Goal: Communication & Community: Answer question/provide support

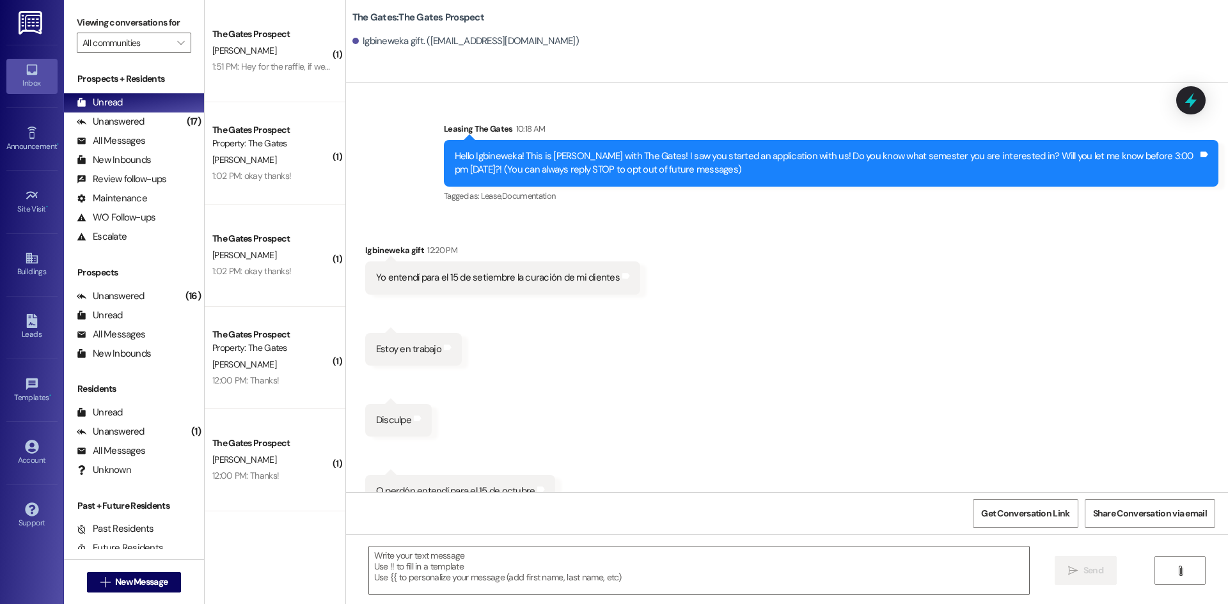
scroll to position [26, 0]
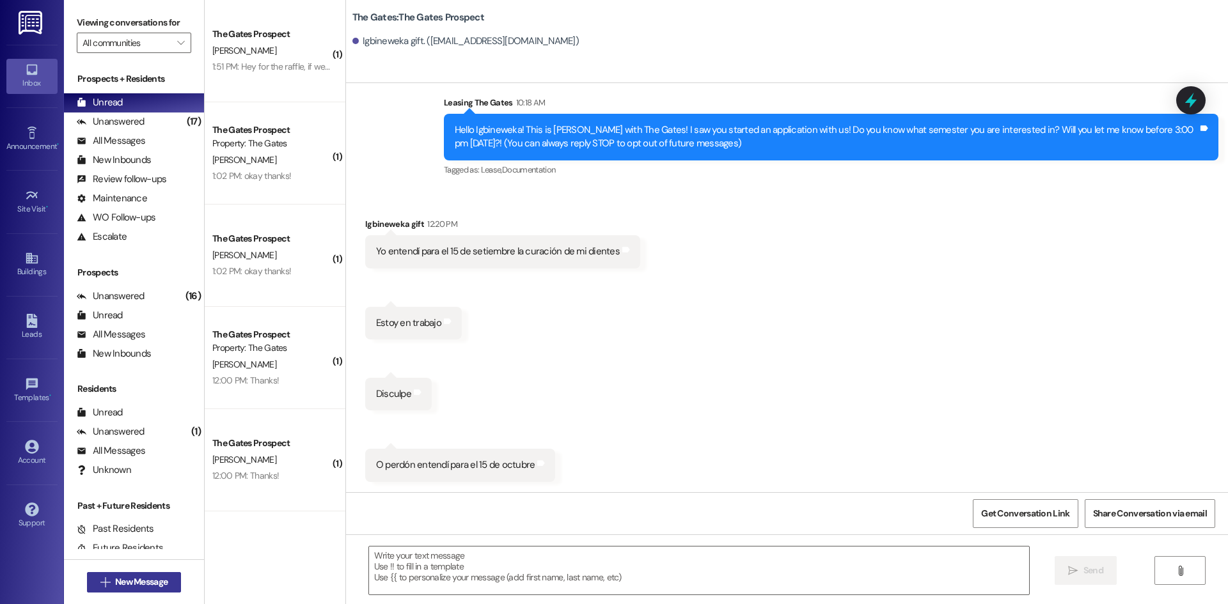
click at [134, 592] on button " New Message" at bounding box center [134, 582] width 95 height 20
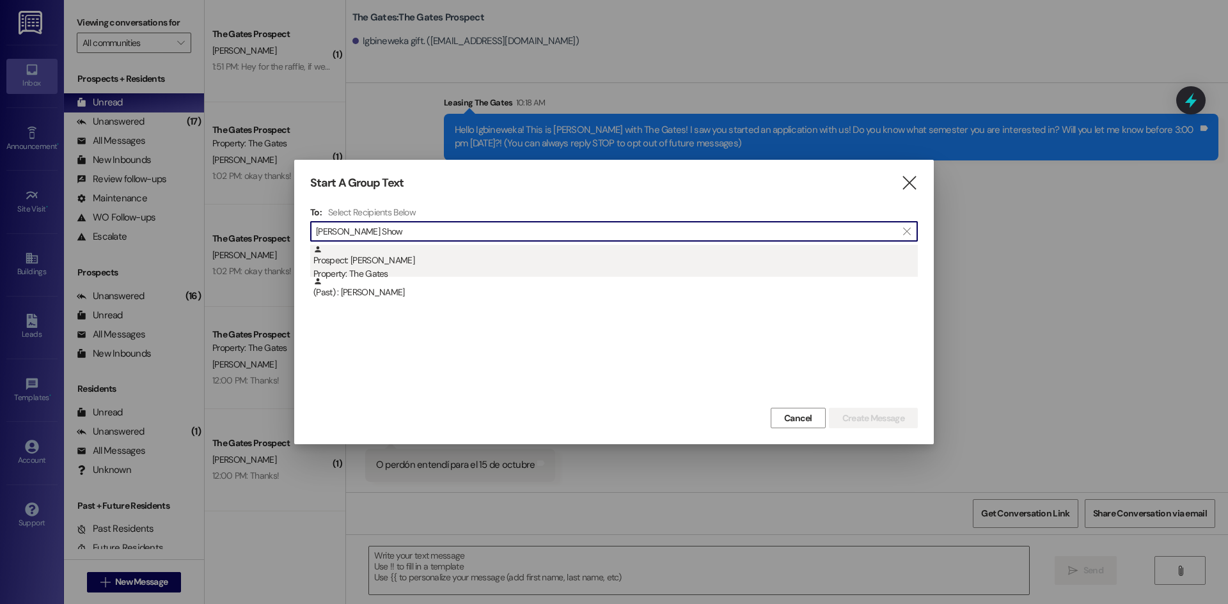
type input "[PERSON_NAME] Show"
click at [412, 267] on div "Property: The Gates" at bounding box center [615, 273] width 604 height 13
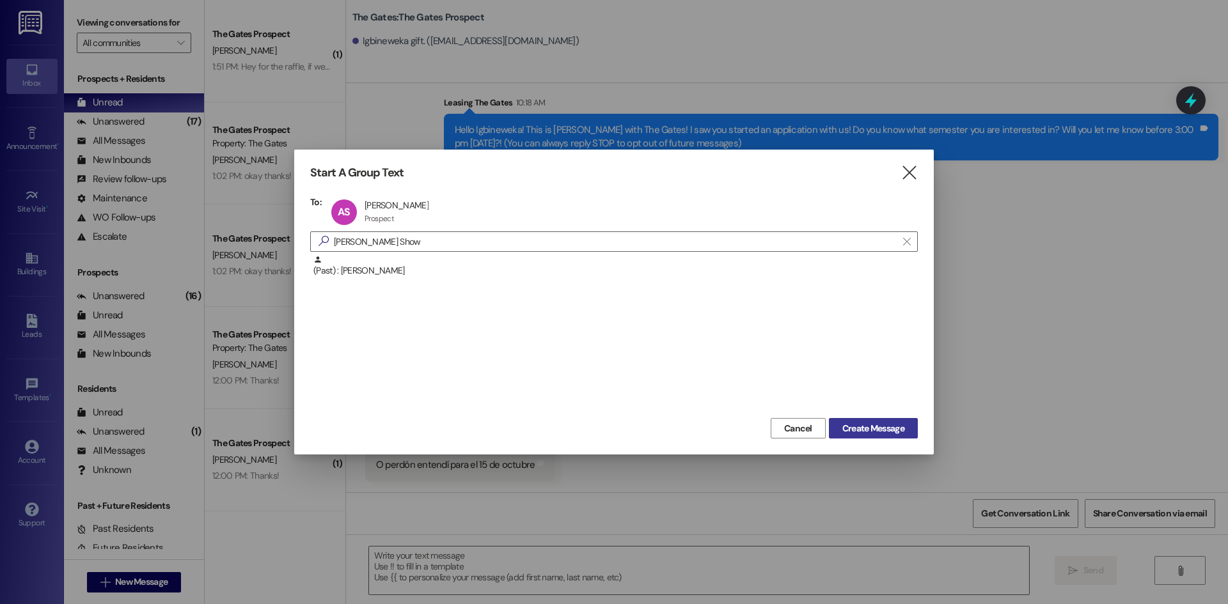
click at [865, 429] on span "Create Message" at bounding box center [873, 428] width 62 height 13
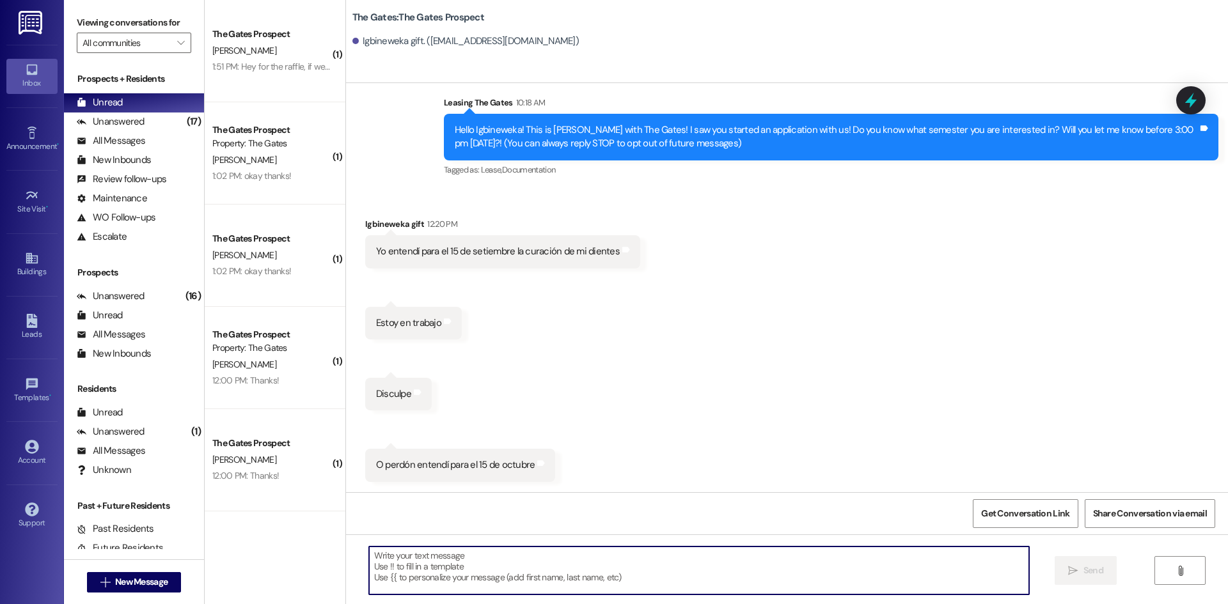
click at [394, 565] on textarea at bounding box center [699, 571] width 660 height 48
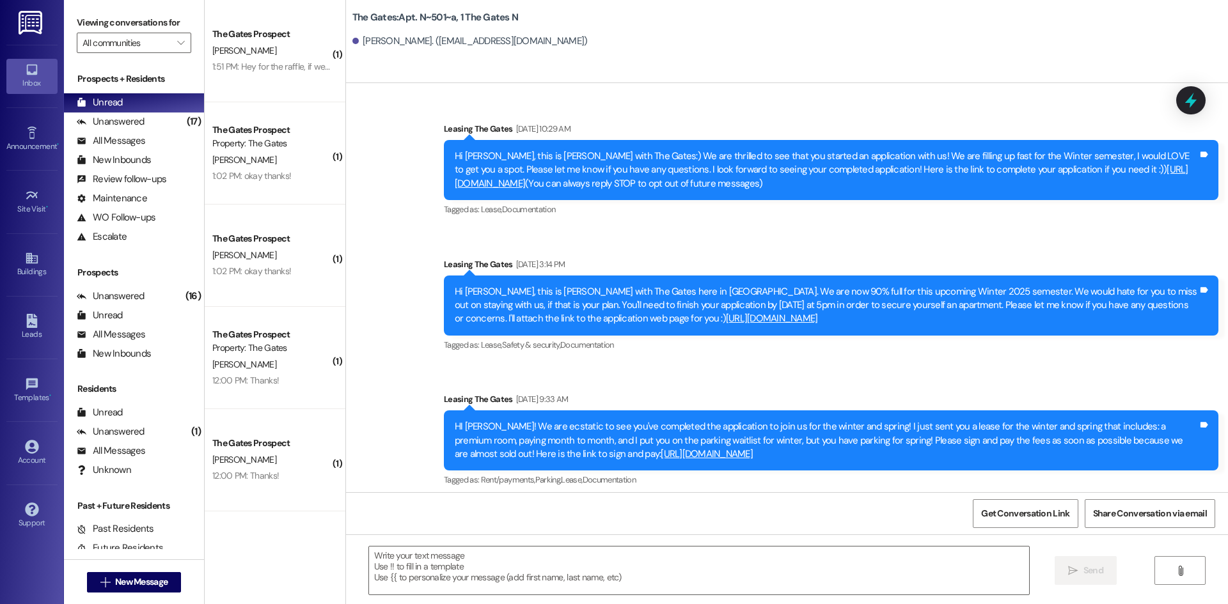
scroll to position [9568, 0]
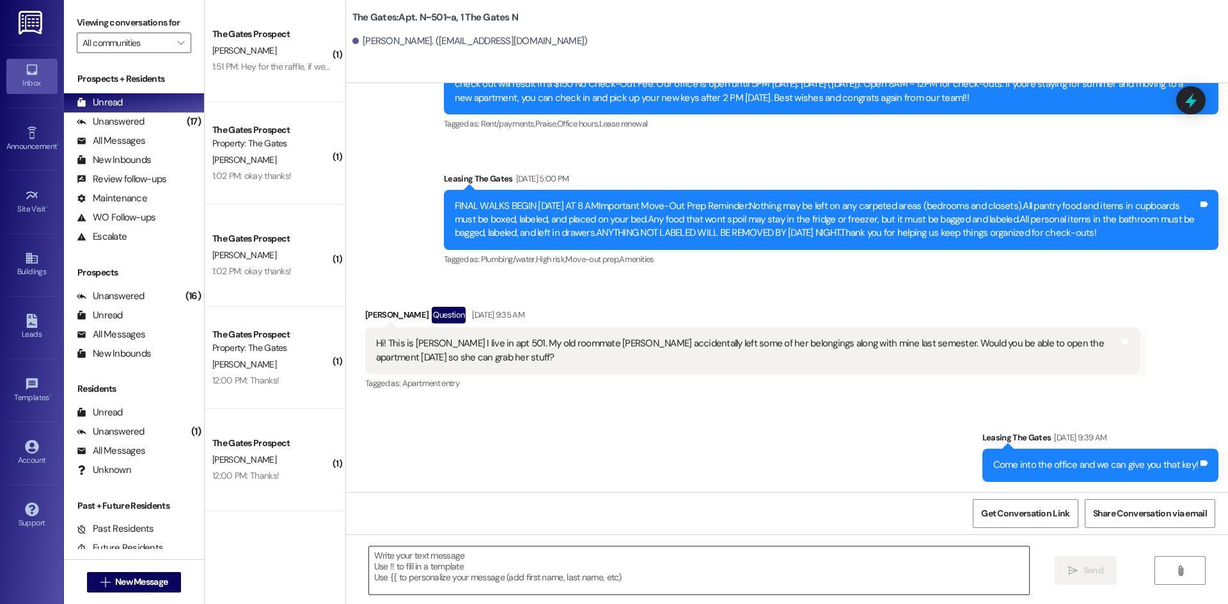
click at [381, 566] on textarea at bounding box center [699, 571] width 660 height 48
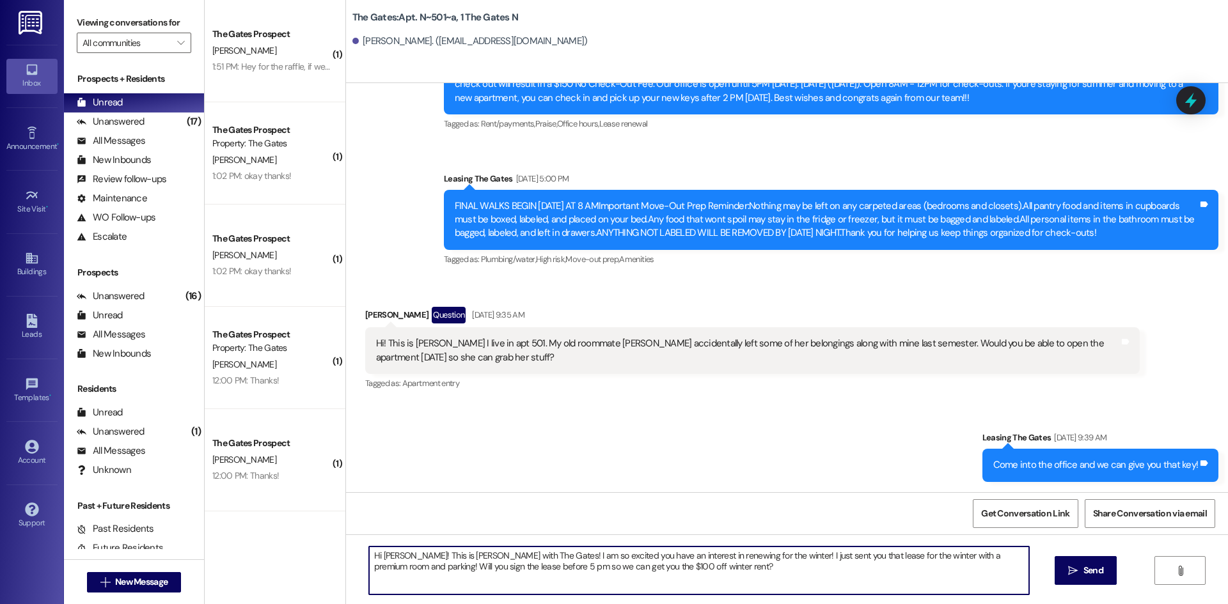
type textarea "Hi [PERSON_NAME]! This is [PERSON_NAME] with The Gates! I am so excited you hav…"
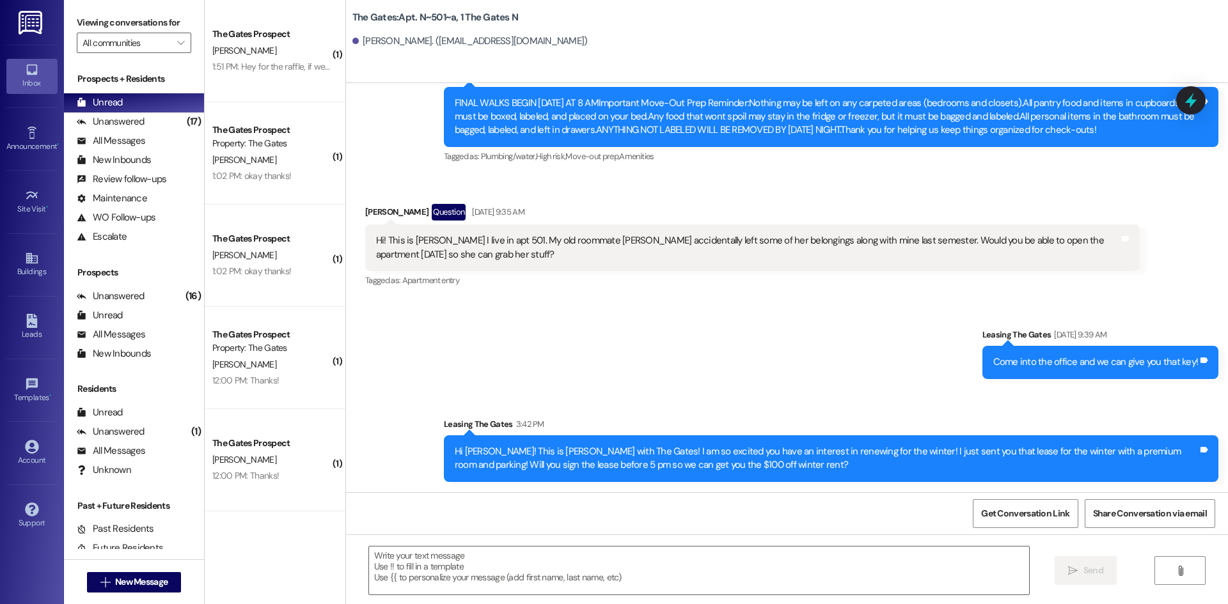
scroll to position [9670, 0]
click at [134, 576] on span "New Message" at bounding box center [141, 582] width 52 height 13
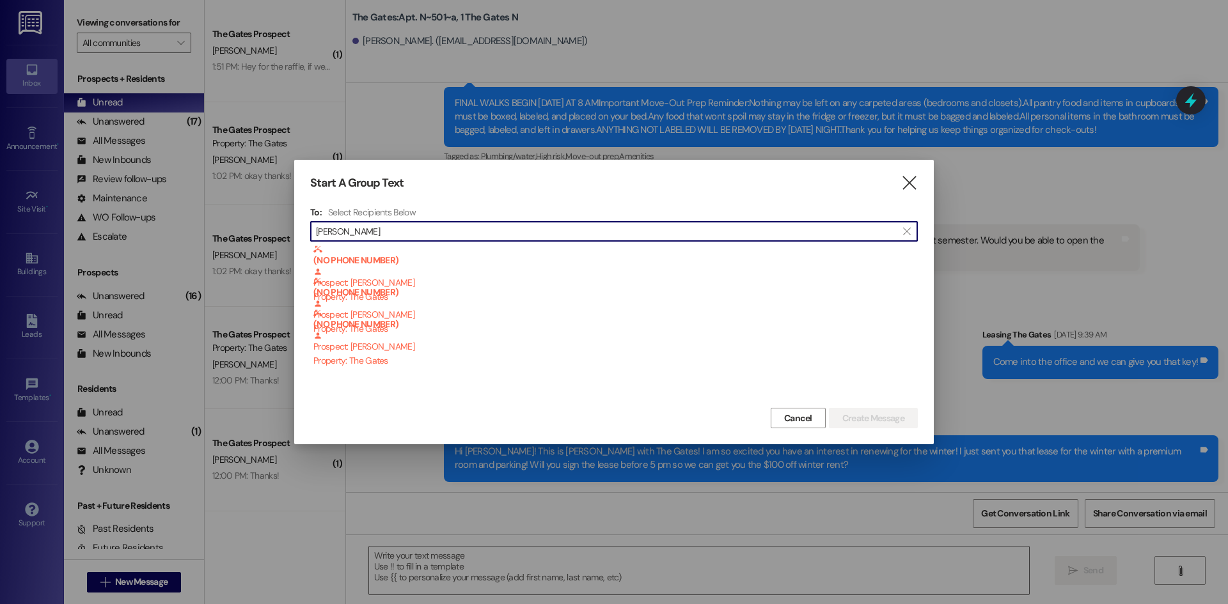
type input "[PERSON_NAME]"
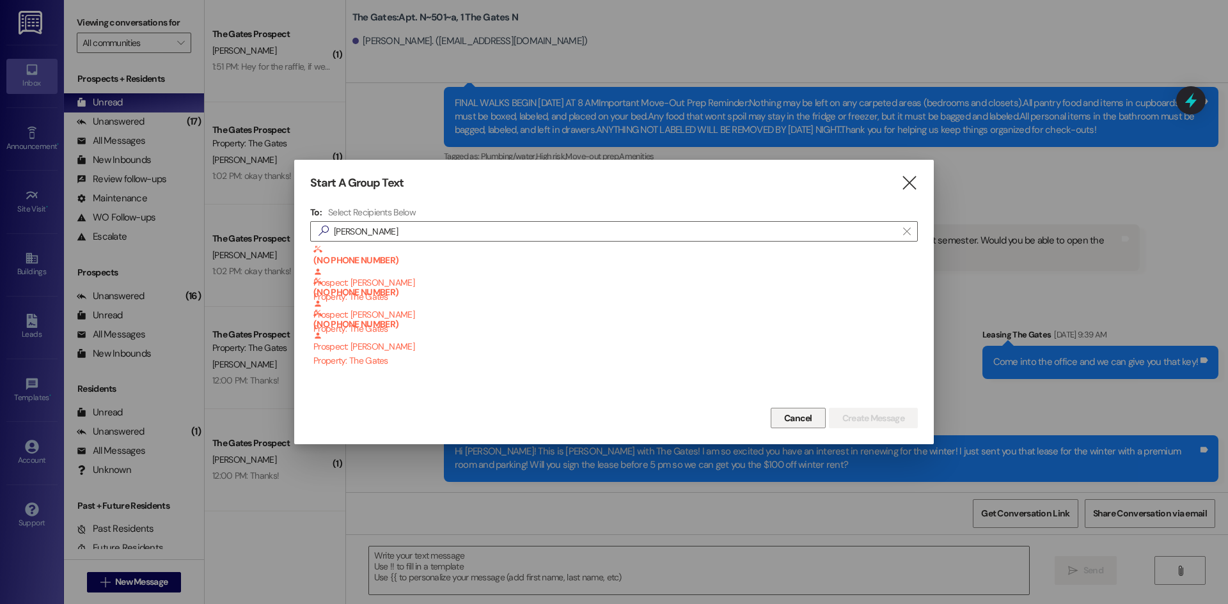
click at [798, 415] on span "Cancel" at bounding box center [798, 418] width 28 height 13
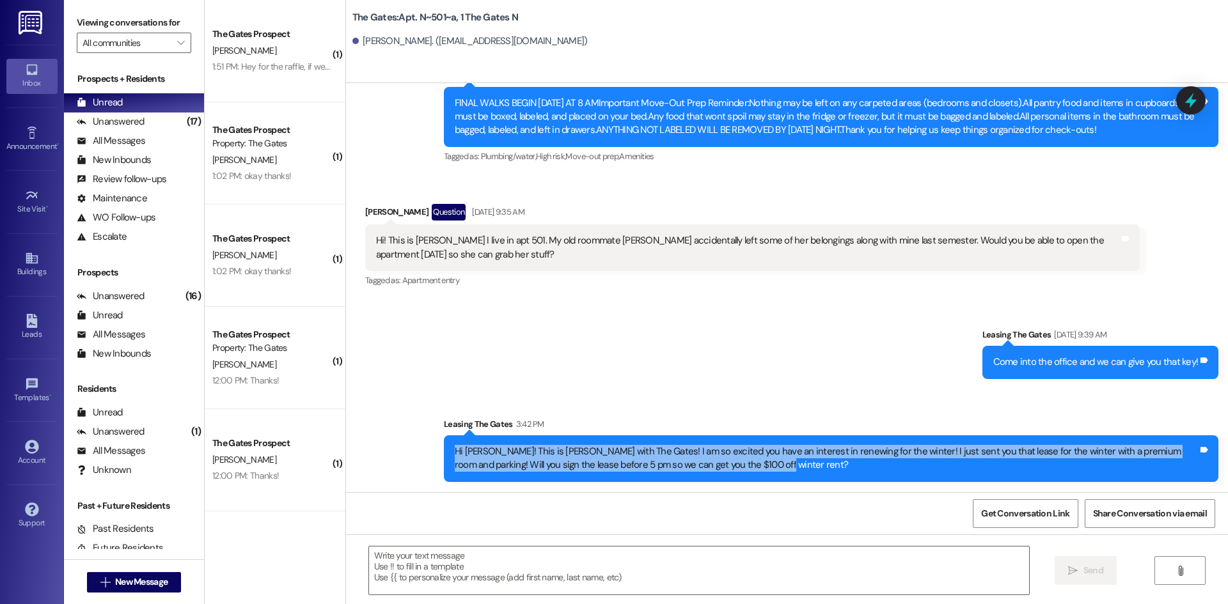
drag, startPoint x: 727, startPoint y: 464, endPoint x: 466, endPoint y: 454, distance: 261.2
click at [455, 451] on div "Hi [PERSON_NAME]! This is [PERSON_NAME] with The Gates! I am so excited you hav…" at bounding box center [826, 459] width 743 height 28
copy div "Hi [PERSON_NAME]! This is [PERSON_NAME] with The Gates! I am so excited you hav…"
click at [127, 581] on span "New Message" at bounding box center [141, 582] width 52 height 13
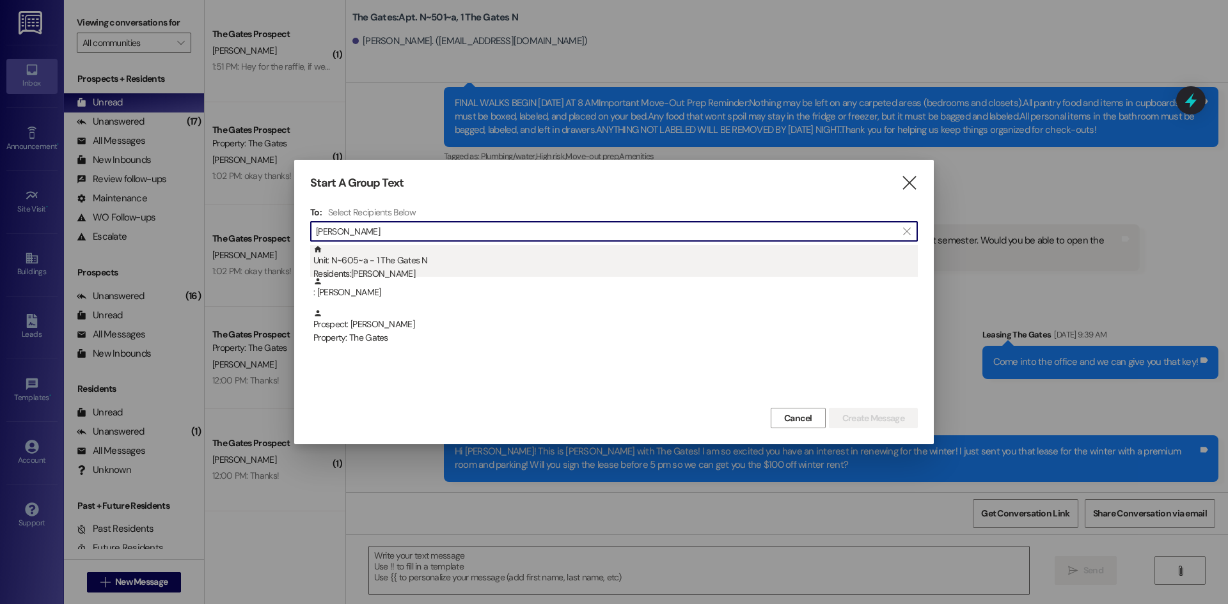
type input "[PERSON_NAME]"
click at [466, 264] on div "Unit: N~605~a - 1 The Gates N Residents: [PERSON_NAME]" at bounding box center [615, 263] width 604 height 36
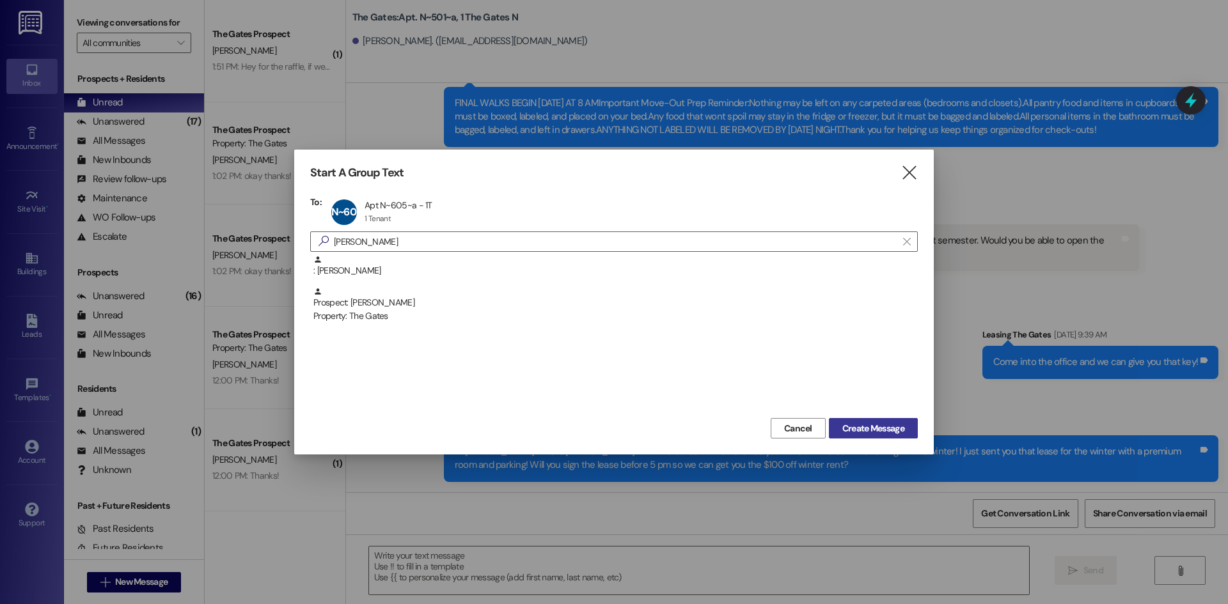
click at [860, 433] on span "Create Message" at bounding box center [873, 428] width 62 height 13
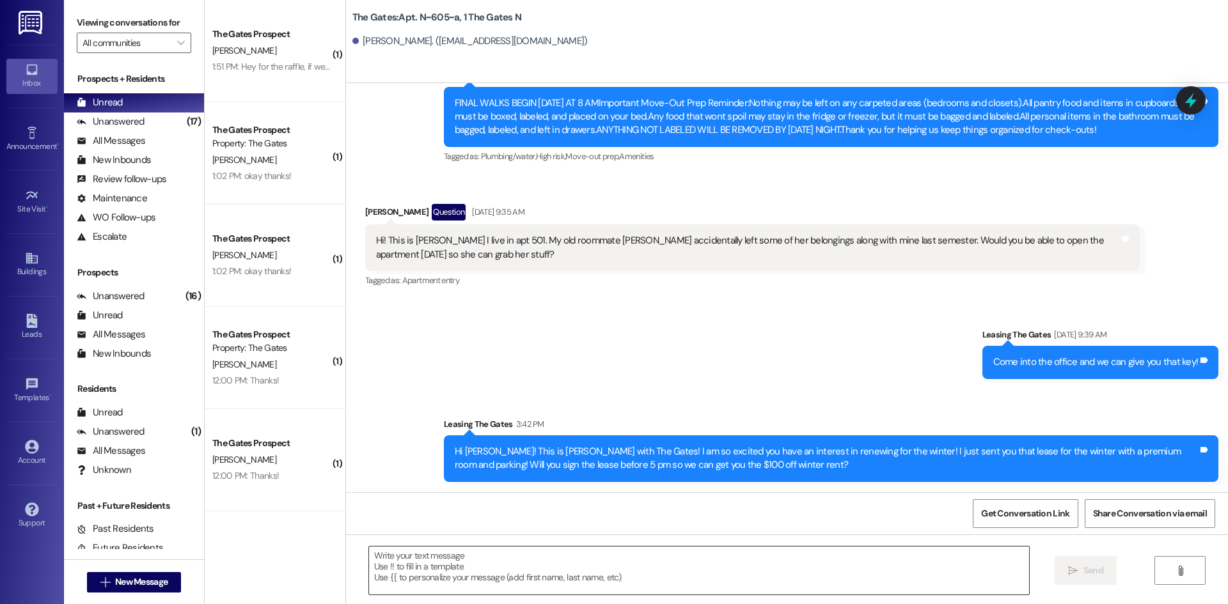
scroll to position [0, 0]
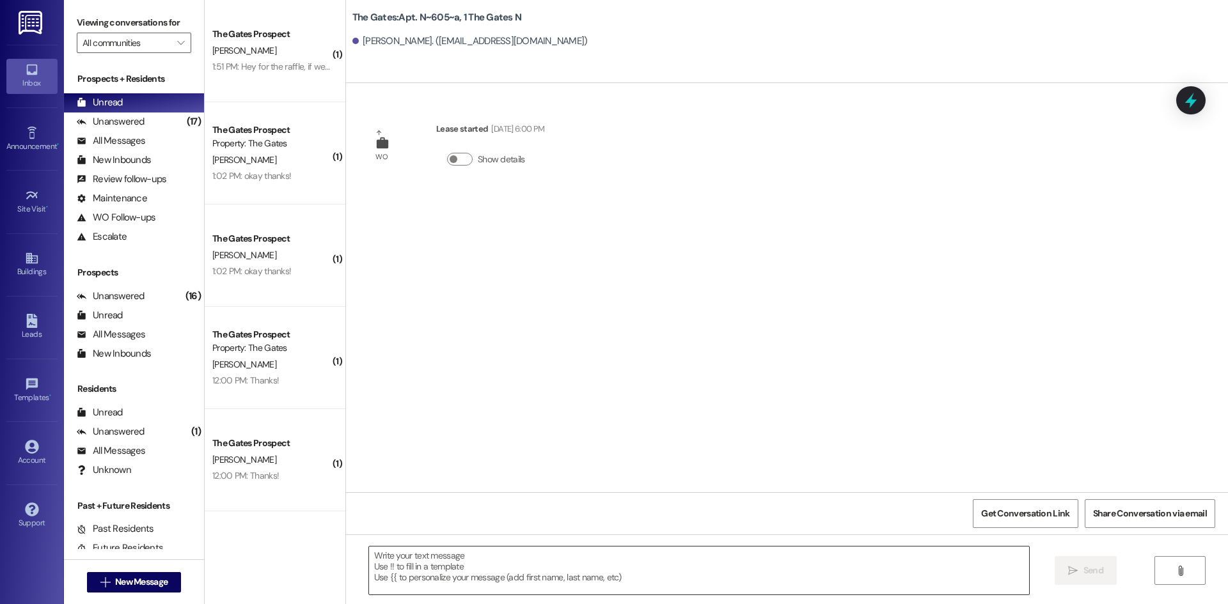
click at [403, 569] on textarea at bounding box center [699, 571] width 660 height 48
paste textarea "Hi [PERSON_NAME]! This is [PERSON_NAME] with The Gates! I am so excited you hav…"
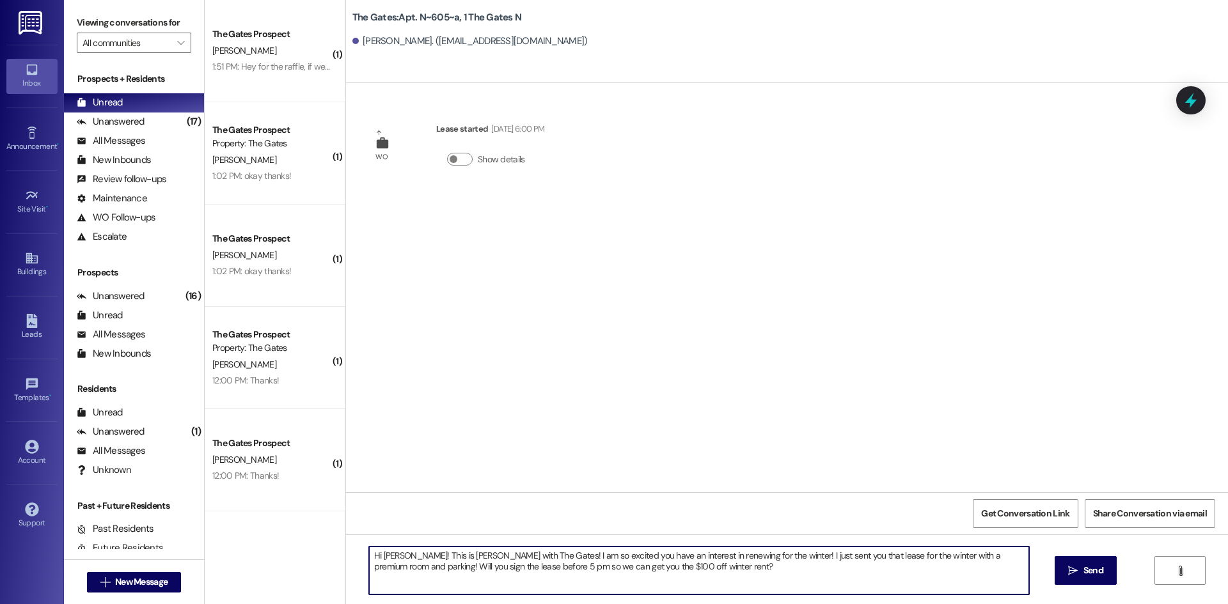
click at [393, 558] on textarea "Hi [PERSON_NAME]! This is [PERSON_NAME] with The Gates! I am so excited you hav…" at bounding box center [699, 571] width 660 height 48
drag, startPoint x: 958, startPoint y: 555, endPoint x: 925, endPoint y: 559, distance: 32.8
click at [925, 559] on textarea "Hi [PERSON_NAME]! This is [PERSON_NAME] with The Gates! I am so excited you hav…" at bounding box center [699, 571] width 660 height 48
type textarea "Hi [PERSON_NAME]! This is [PERSON_NAME] with The Gates! I am so excited you hav…"
click at [1080, 561] on button " Send" at bounding box center [1086, 571] width 62 height 29
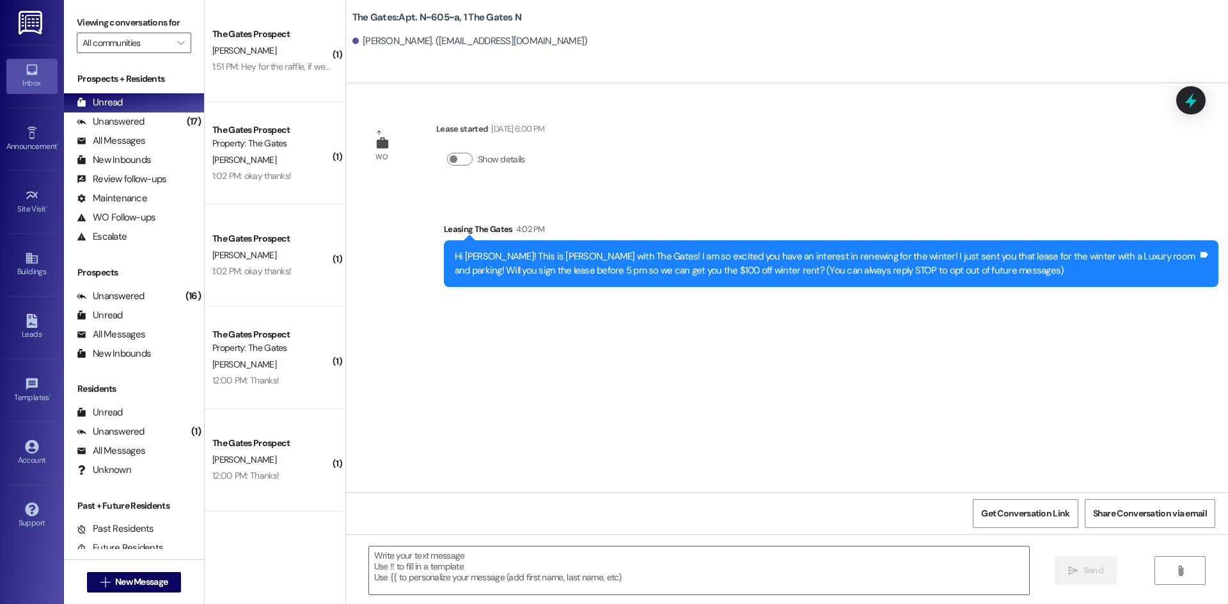
click at [715, 266] on div "Hi [PERSON_NAME]! This is [PERSON_NAME] with The Gates! I am so excited you hav…" at bounding box center [826, 264] width 743 height 28
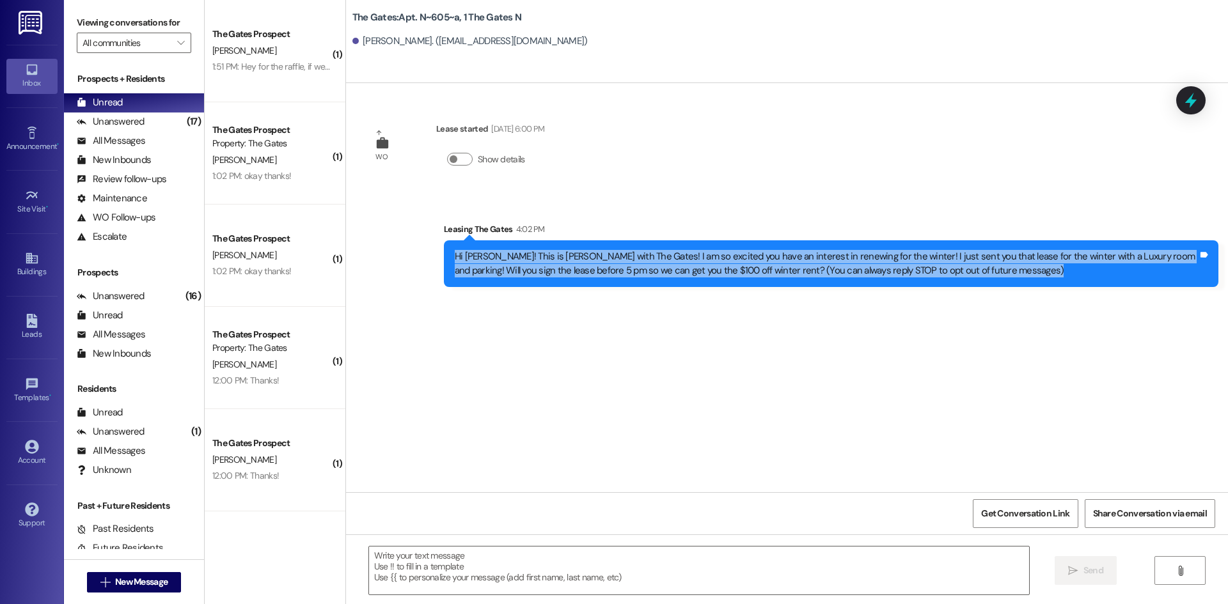
click at [715, 266] on div "Hi [PERSON_NAME]! This is [PERSON_NAME] with The Gates! I am so excited you hav…" at bounding box center [826, 264] width 743 height 28
copy div "Hi [PERSON_NAME]! This is [PERSON_NAME] with The Gates! I am so excited you hav…"
click at [116, 581] on span "New Message" at bounding box center [141, 582] width 52 height 13
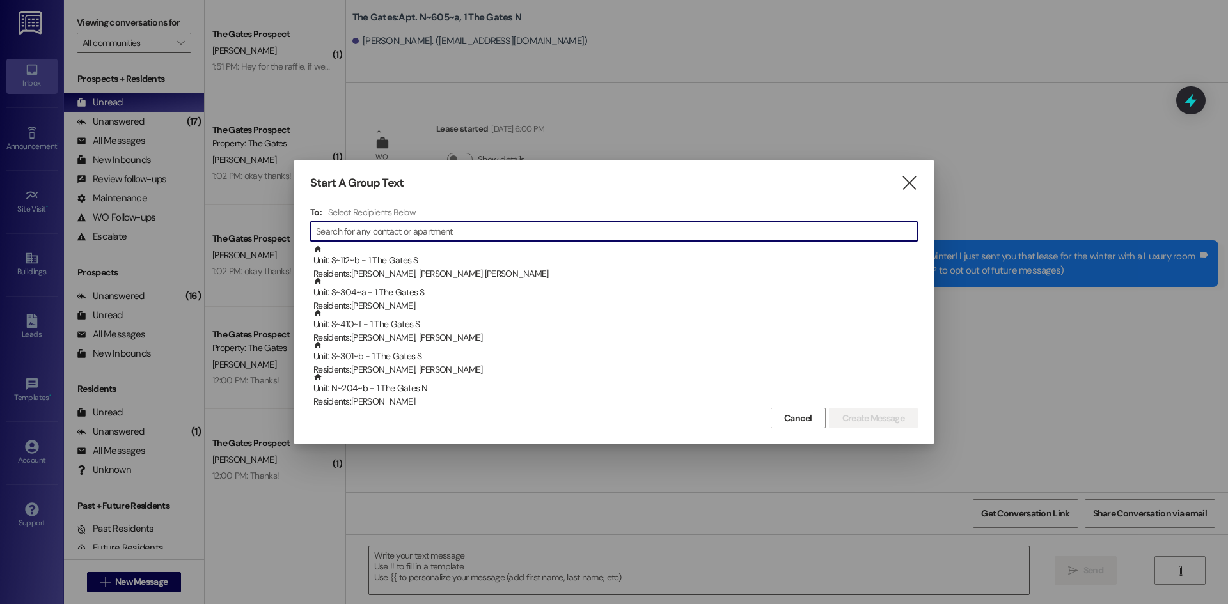
type input "A"
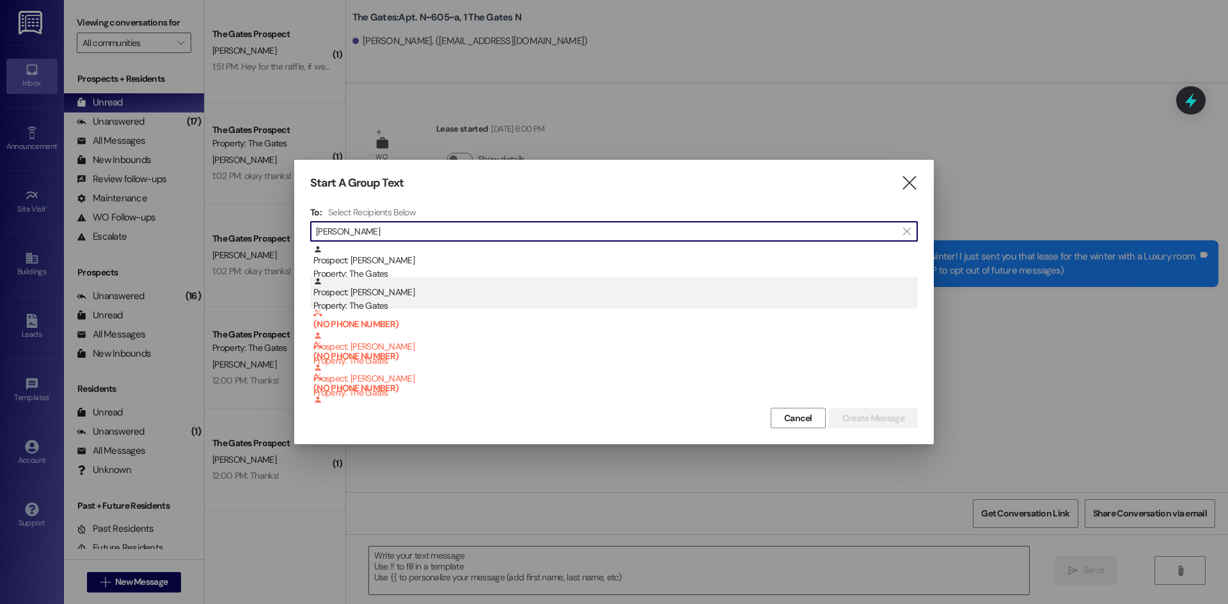
type input "[PERSON_NAME]"
click at [377, 288] on div "Prospect: [PERSON_NAME] Property: The Gates" at bounding box center [615, 295] width 604 height 36
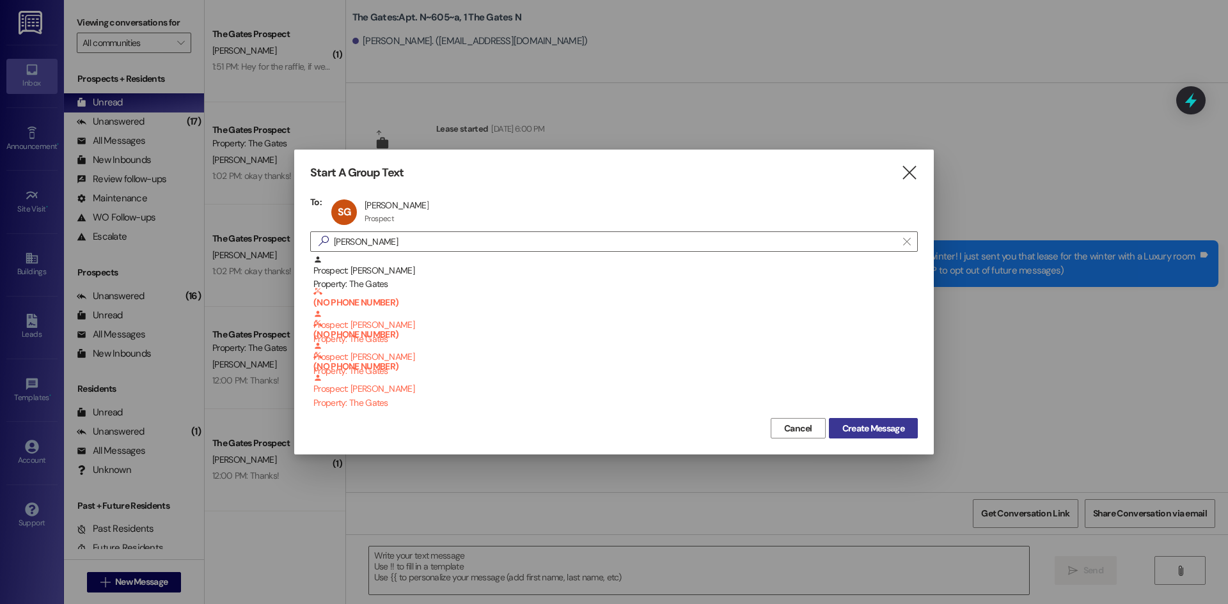
click at [866, 423] on span "Create Message" at bounding box center [873, 428] width 62 height 13
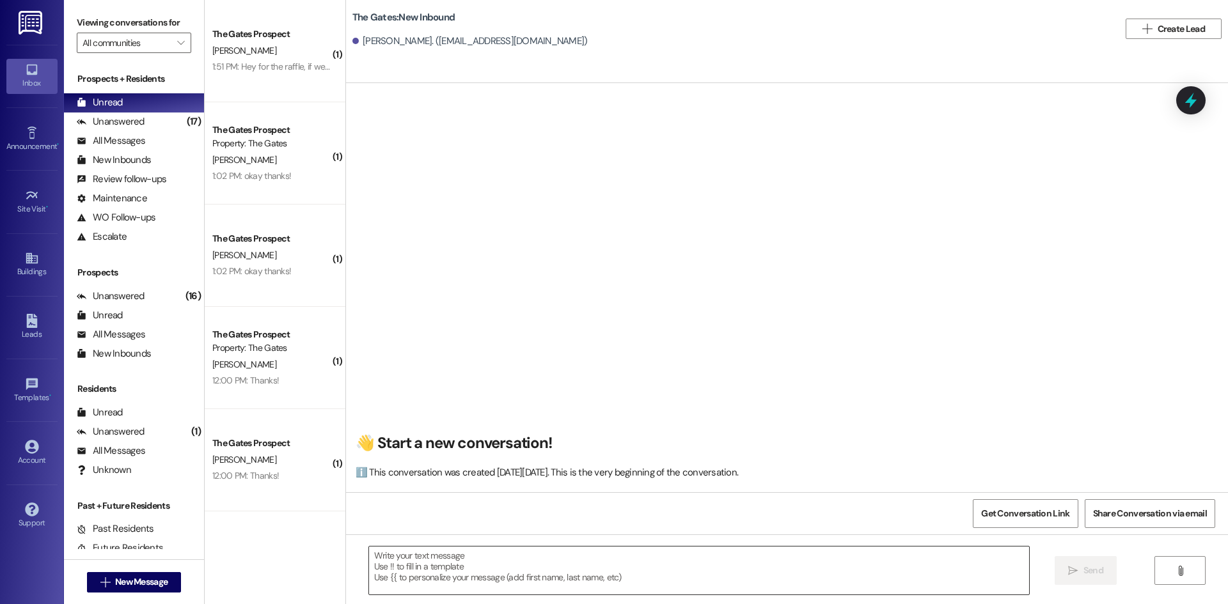
click at [472, 558] on textarea at bounding box center [699, 571] width 660 height 48
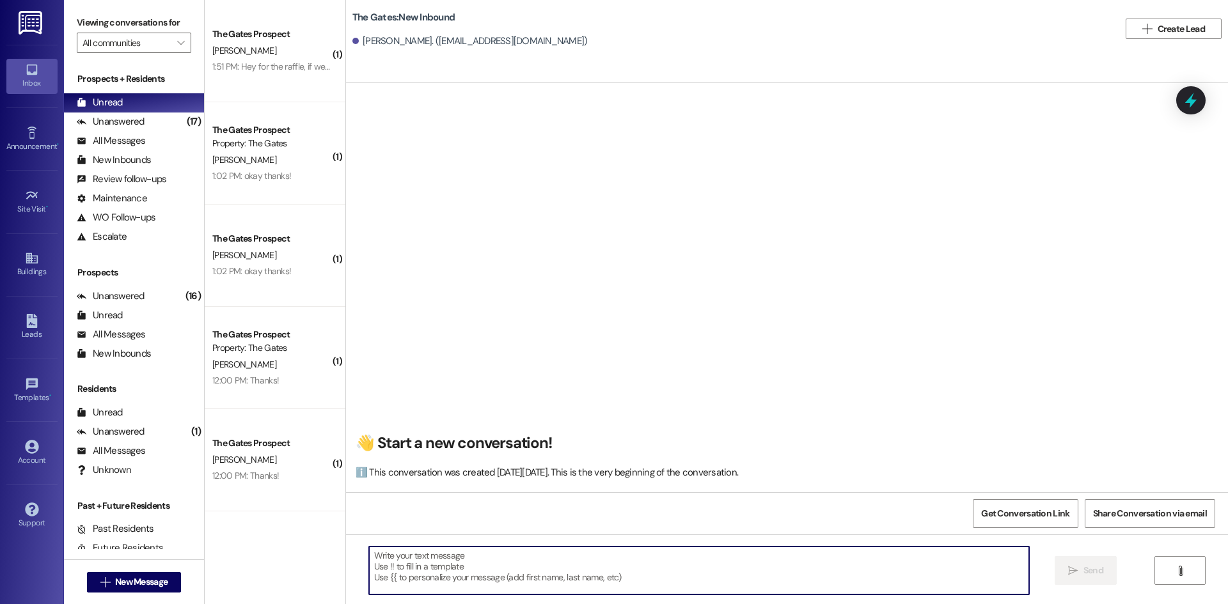
paste textarea "Hi [PERSON_NAME]! This is [PERSON_NAME] with The Gates! I am so excited you hav…"
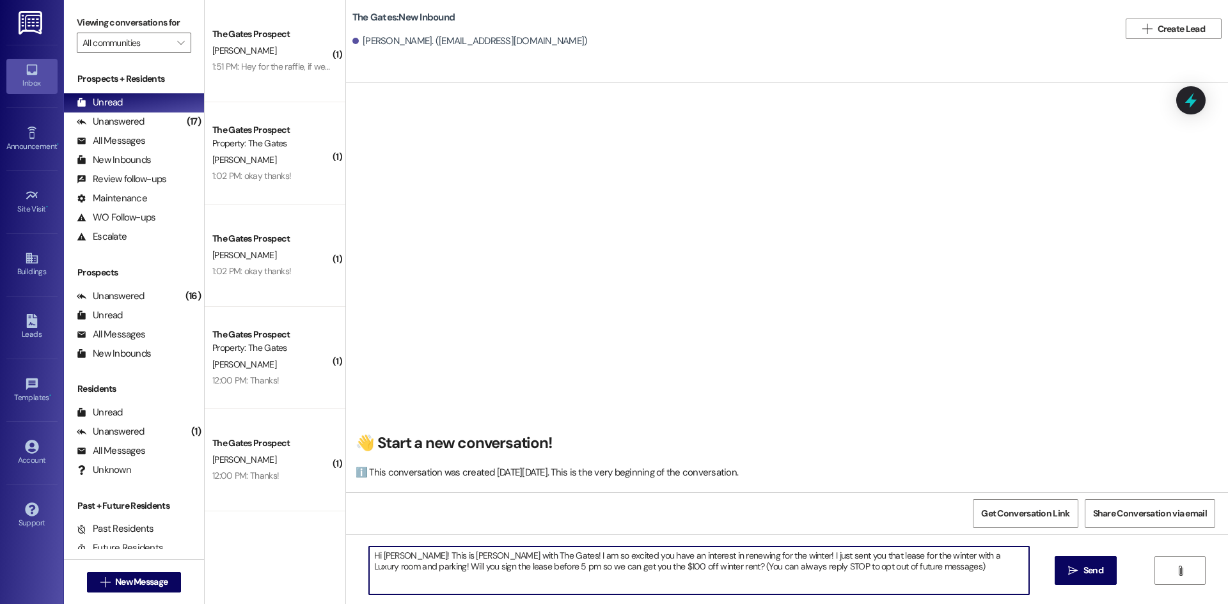
drag, startPoint x: 880, startPoint y: 572, endPoint x: 658, endPoint y: 569, distance: 222.0
click at [658, 569] on textarea "Hi [PERSON_NAME]! This is [PERSON_NAME] with The Gates! I am so excited you hav…" at bounding box center [699, 571] width 660 height 48
click at [396, 555] on textarea "Hi [PERSON_NAME]! This is [PERSON_NAME] with The Gates! I am so excited you hav…" at bounding box center [699, 571] width 660 height 48
type textarea "Hi [PERSON_NAME]! This is [PERSON_NAME] with The Gates! I am so excited you hav…"
click at [1081, 571] on span "Send" at bounding box center [1093, 570] width 25 height 13
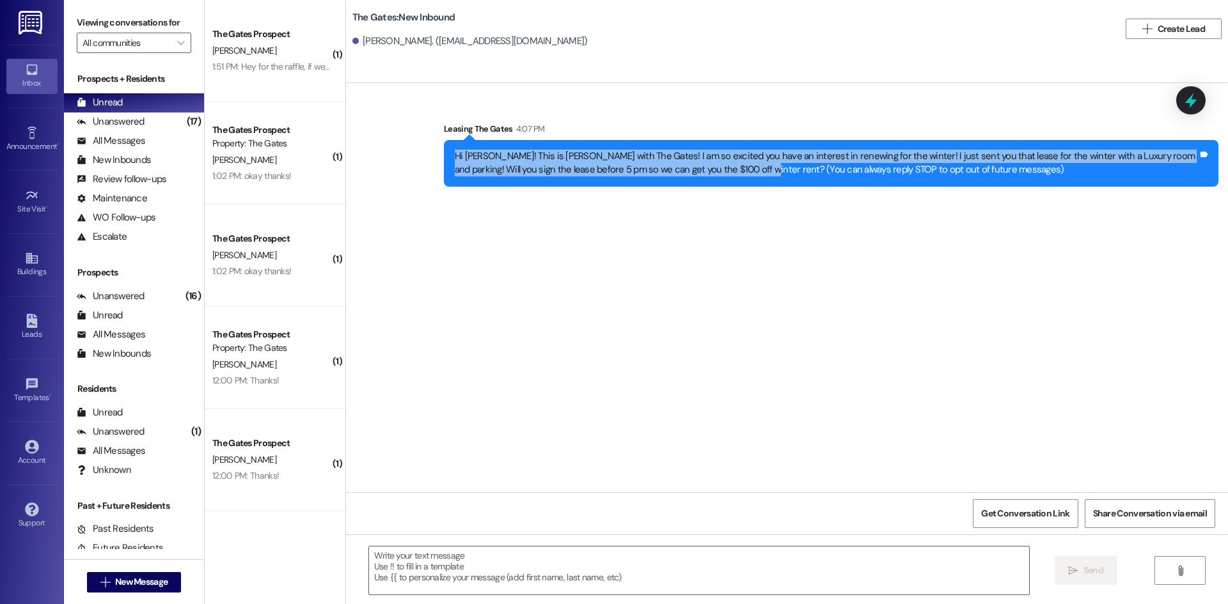
drag, startPoint x: 723, startPoint y: 166, endPoint x: 444, endPoint y: 157, distance: 279.7
click at [454, 157] on div "Hi [PERSON_NAME]! This is [PERSON_NAME] with The Gates! I am so excited you hav…" at bounding box center [827, 164] width 746 height 28
copy div "Hi [PERSON_NAME]! This is [PERSON_NAME] with The Gates! I am so excited you hav…"
click at [118, 588] on span "New Message" at bounding box center [141, 582] width 52 height 13
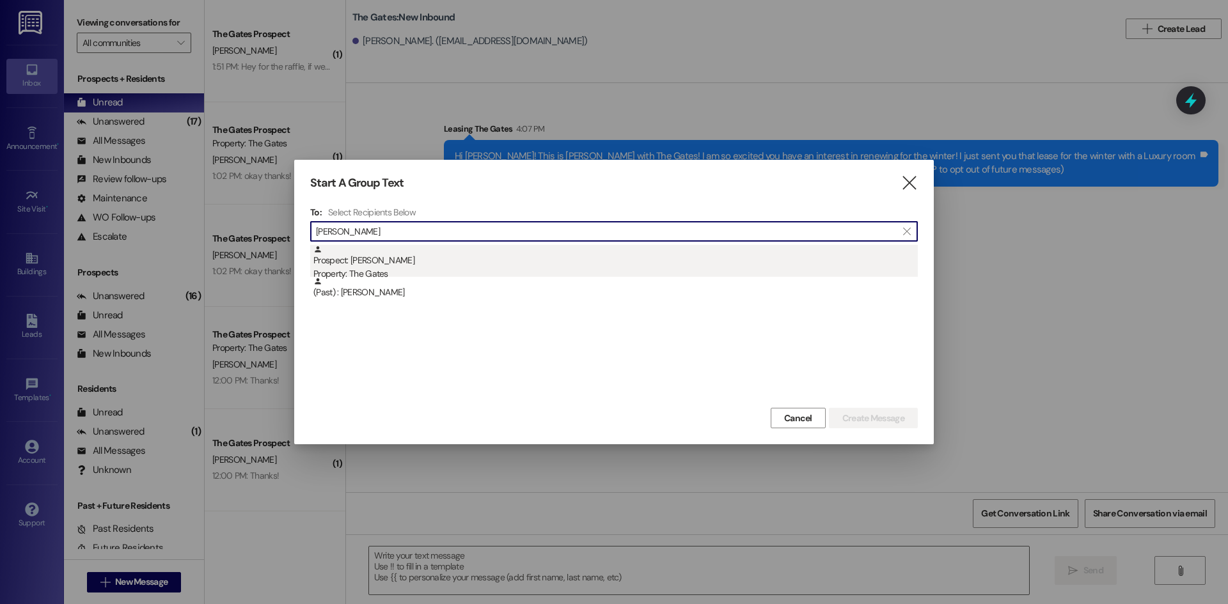
type input "[PERSON_NAME]"
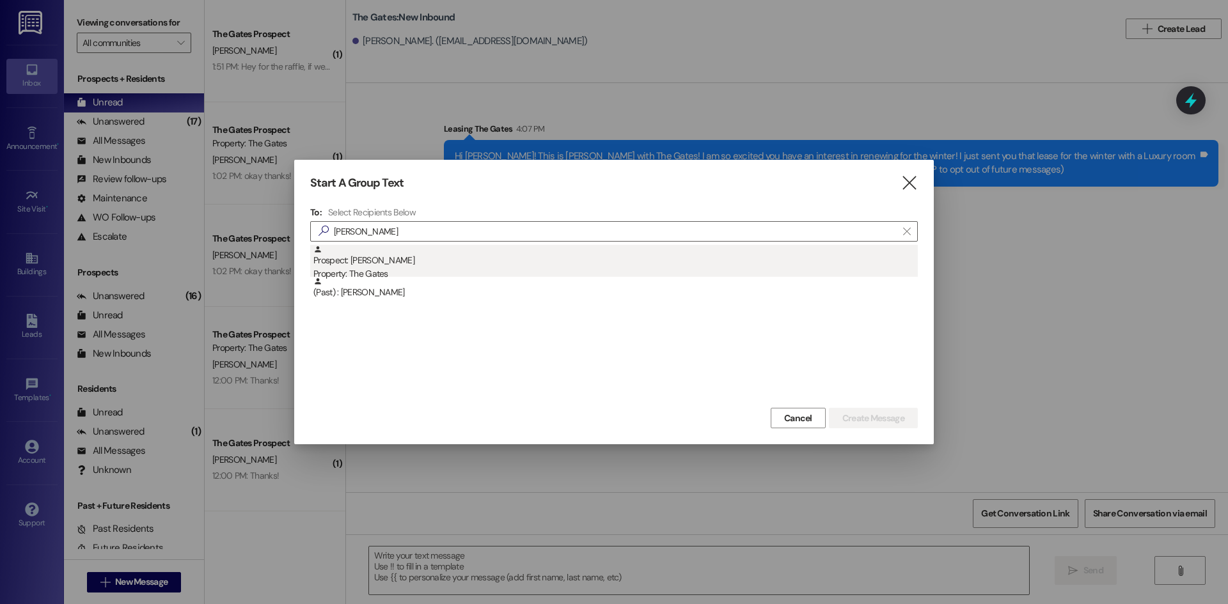
click at [430, 269] on div "Property: The Gates" at bounding box center [615, 273] width 604 height 13
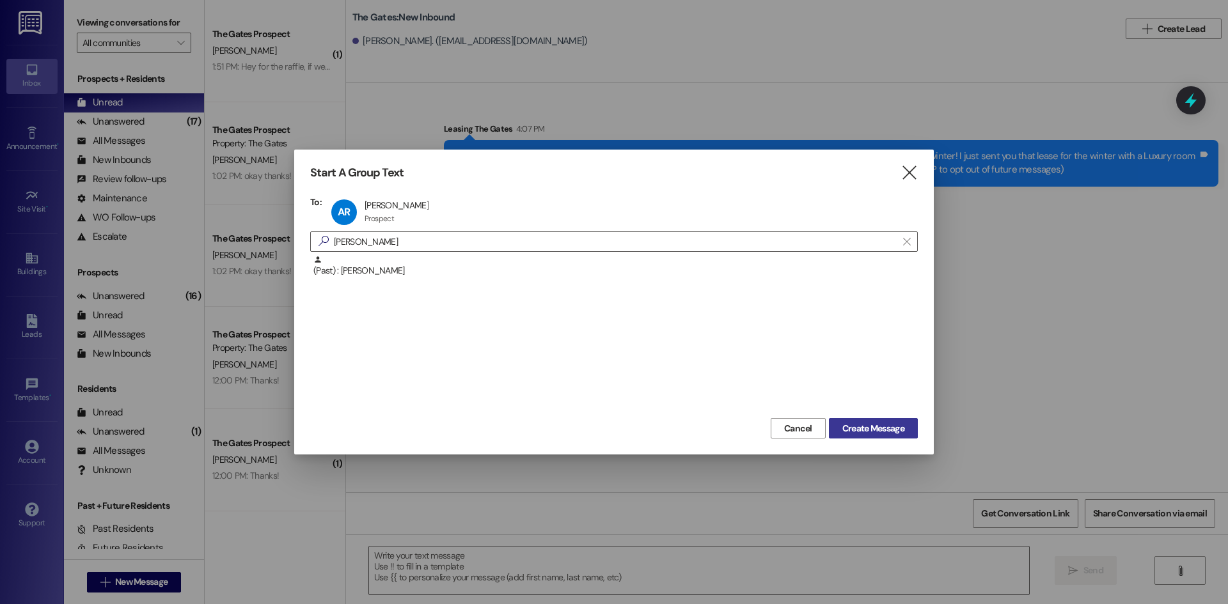
click at [854, 429] on span "Create Message" at bounding box center [873, 428] width 62 height 13
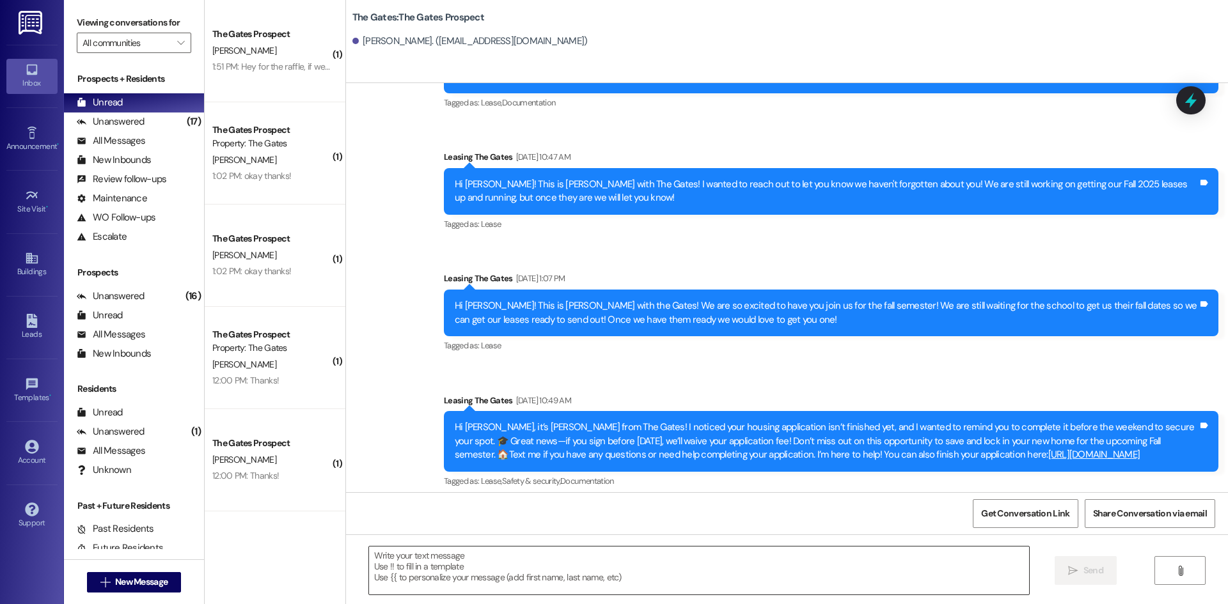
click at [434, 566] on textarea at bounding box center [699, 571] width 660 height 48
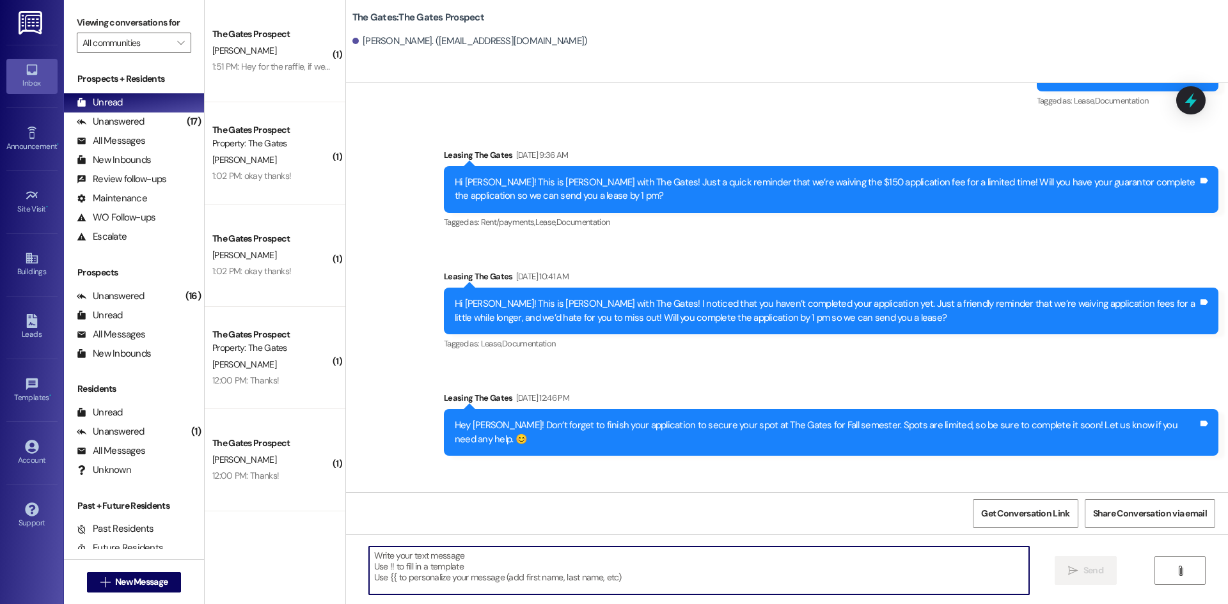
paste textarea "Hi [PERSON_NAME]! This is [PERSON_NAME] with The Gates! I am so excited you hav…"
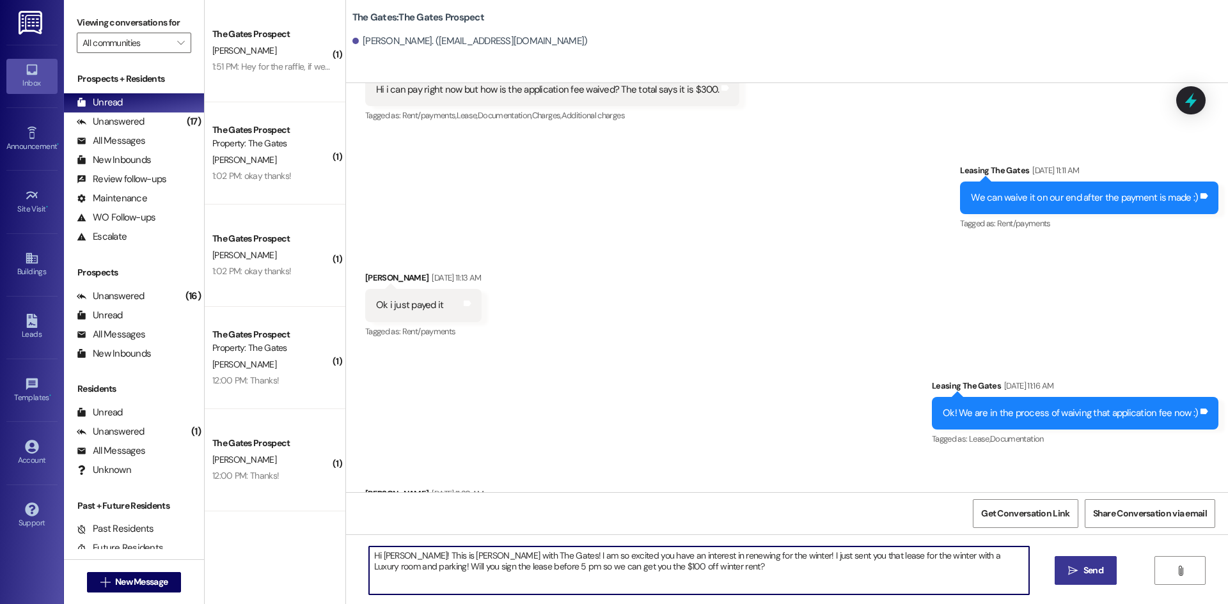
click at [395, 551] on textarea "Hi [PERSON_NAME]! This is [PERSON_NAME] with The Gates! I am so excited you hav…" at bounding box center [699, 571] width 660 height 48
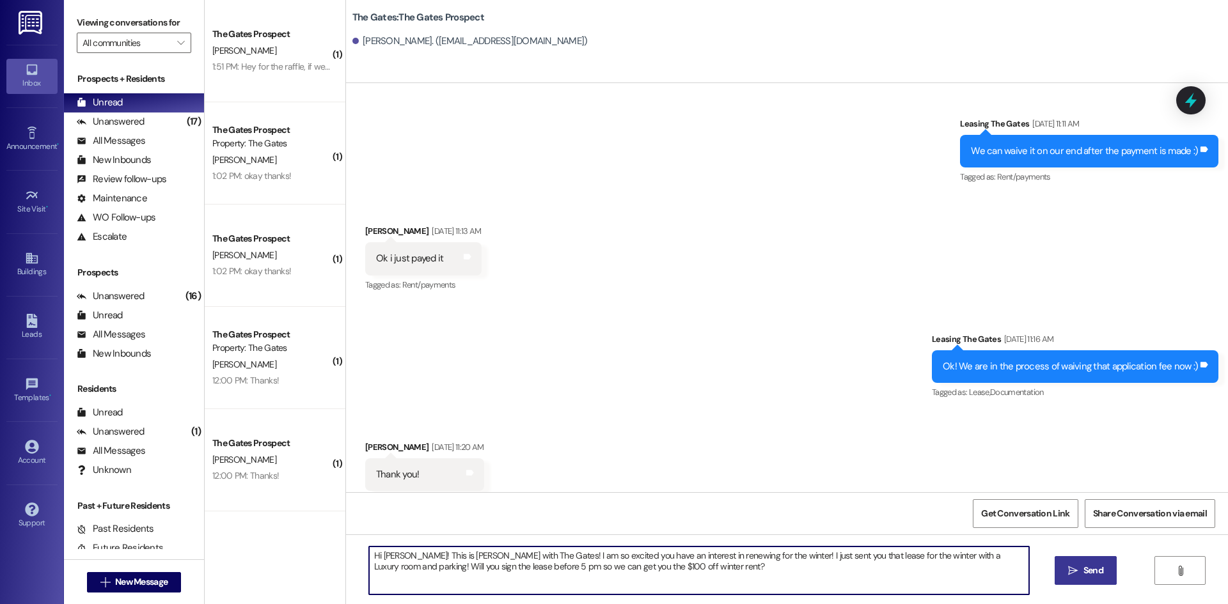
drag, startPoint x: 952, startPoint y: 556, endPoint x: 928, endPoint y: 553, distance: 24.5
click at [928, 553] on textarea "Hi [PERSON_NAME]! This is [PERSON_NAME] with The Gates! I am so excited you hav…" at bounding box center [699, 571] width 660 height 48
type textarea "Hi [PERSON_NAME]! This is [PERSON_NAME] with The Gates! I am so excited you hav…"
click at [1081, 569] on span "Send" at bounding box center [1093, 570] width 25 height 13
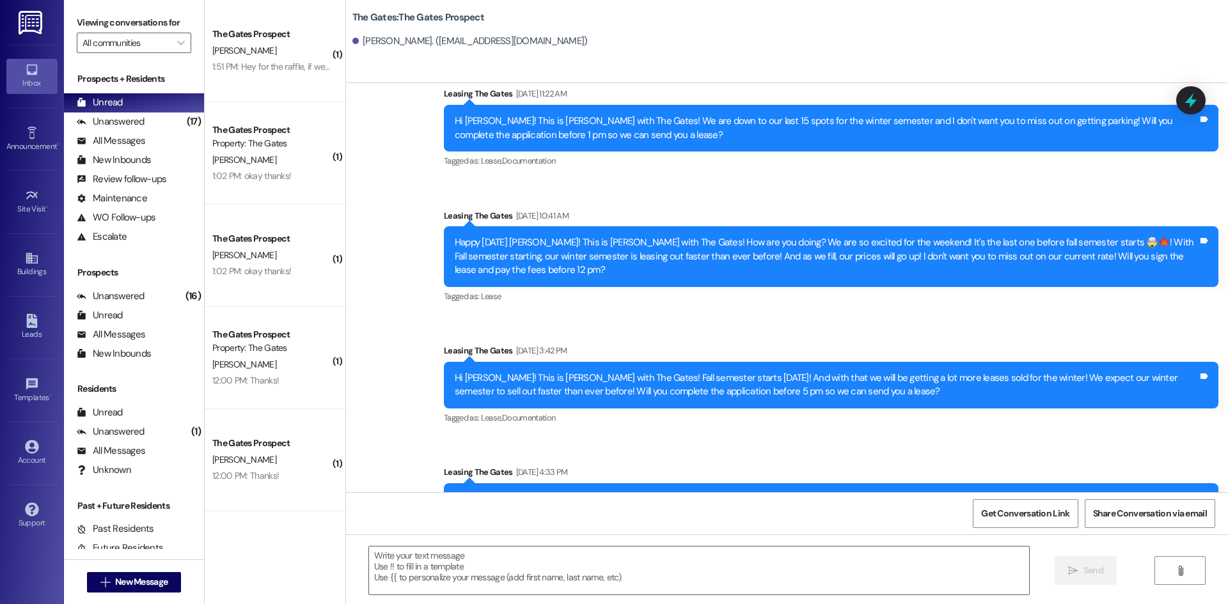
scroll to position [5184, 0]
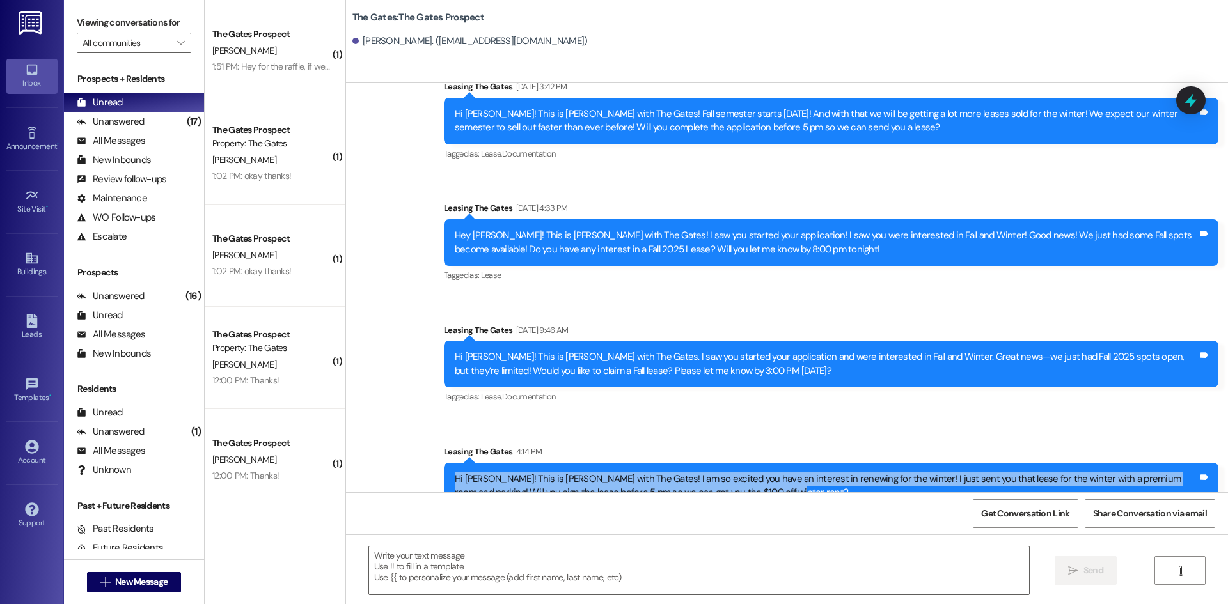
drag, startPoint x: 745, startPoint y: 461, endPoint x: 443, endPoint y: 450, distance: 301.5
click at [444, 463] on div "Hi [PERSON_NAME]! This is [PERSON_NAME] with The Gates! I am so excited you hav…" at bounding box center [831, 486] width 775 height 47
copy div "Hi [PERSON_NAME]! This is [PERSON_NAME] with The Gates! I am so excited you hav…"
click at [115, 581] on span "New Message" at bounding box center [141, 582] width 52 height 13
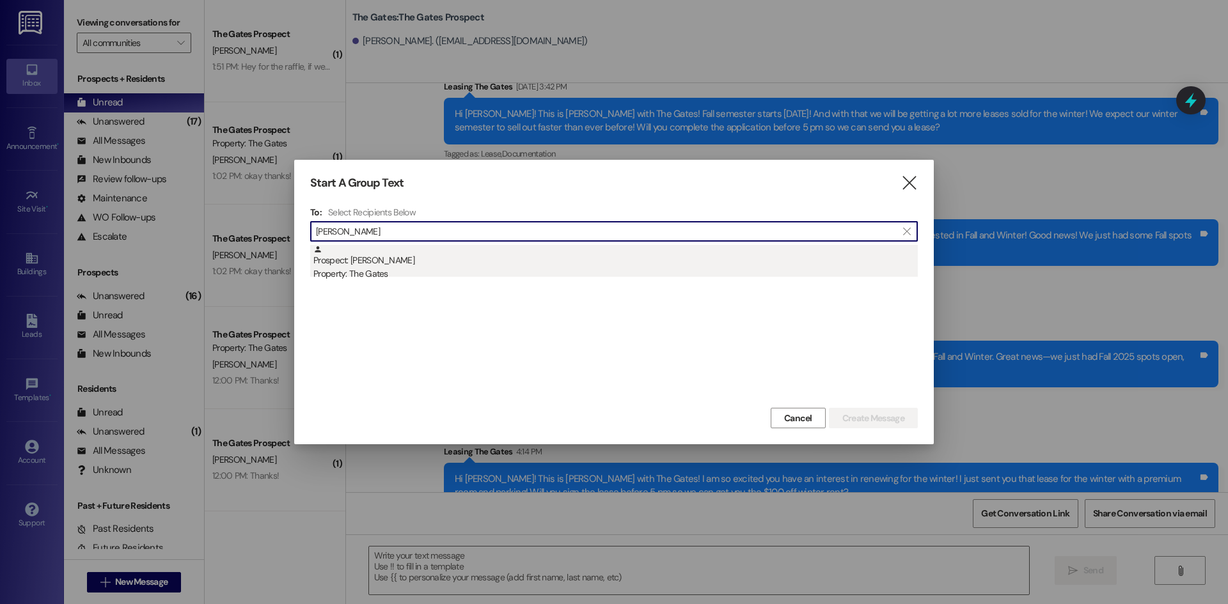
type input "[PERSON_NAME]"
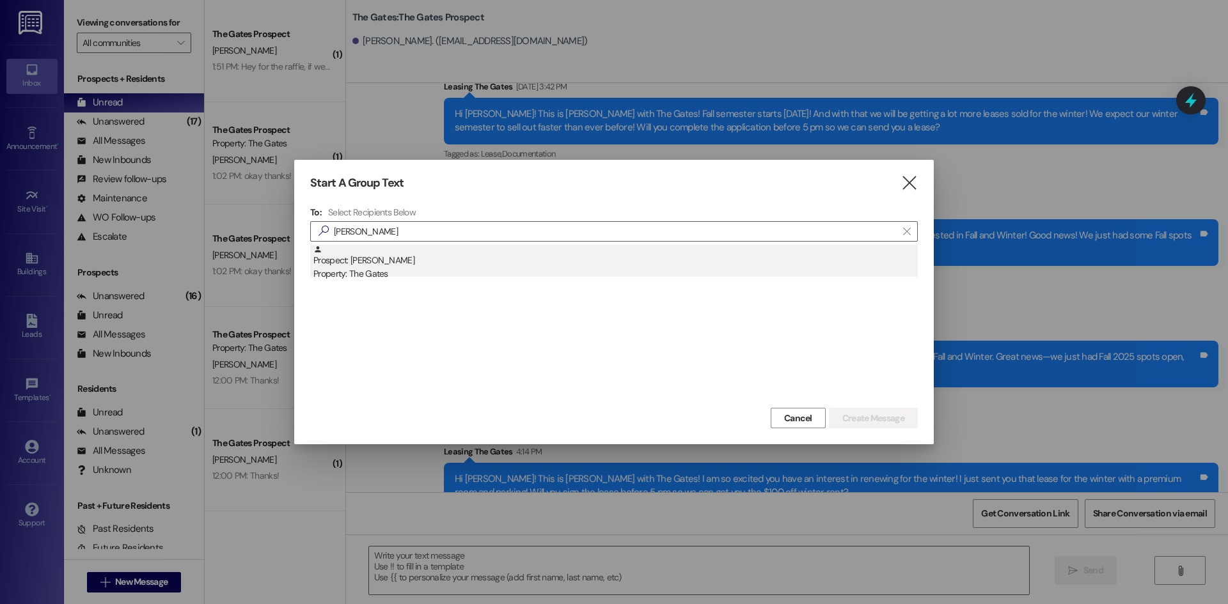
click at [379, 255] on div "Prospect: [PERSON_NAME] Property: The Gates" at bounding box center [615, 263] width 604 height 36
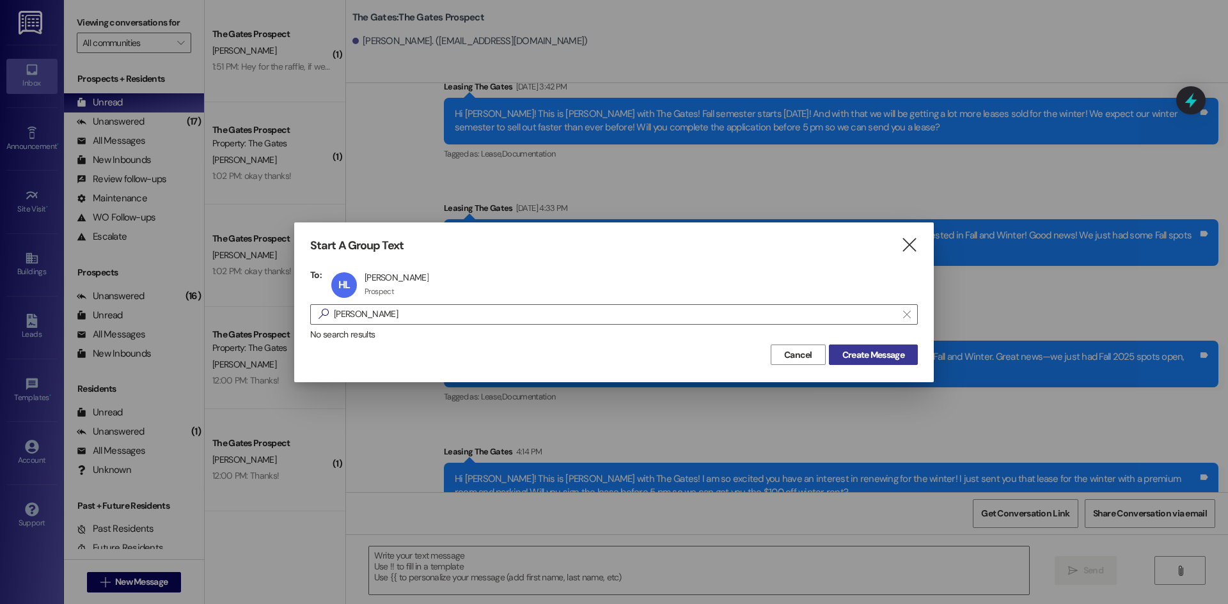
click at [857, 356] on span "Create Message" at bounding box center [873, 355] width 62 height 13
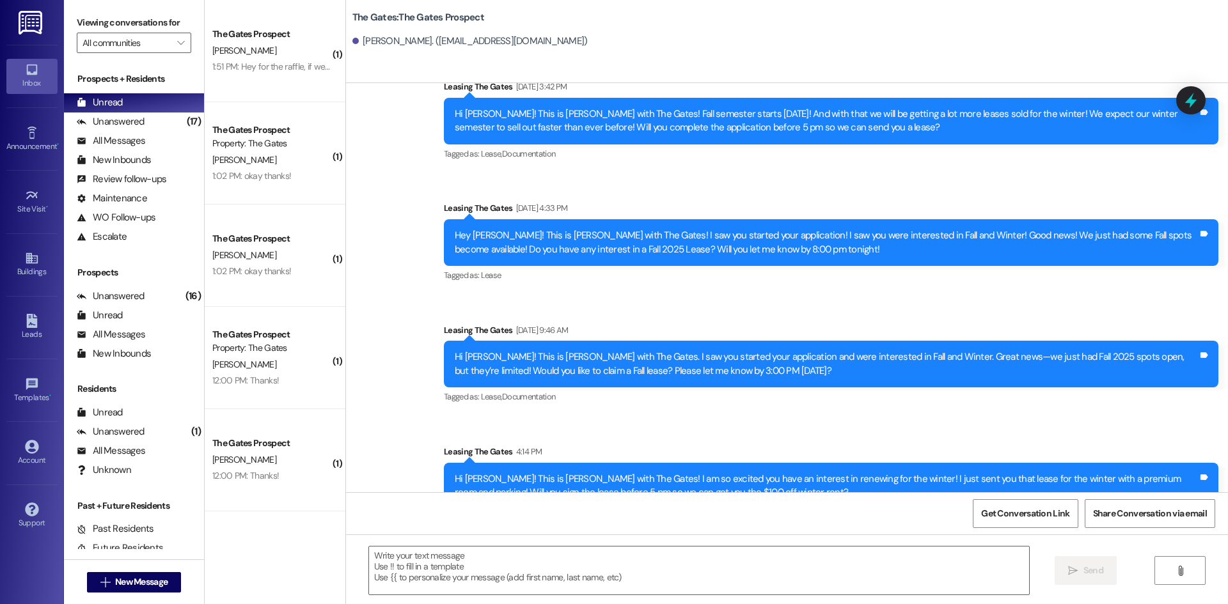
scroll to position [1, 0]
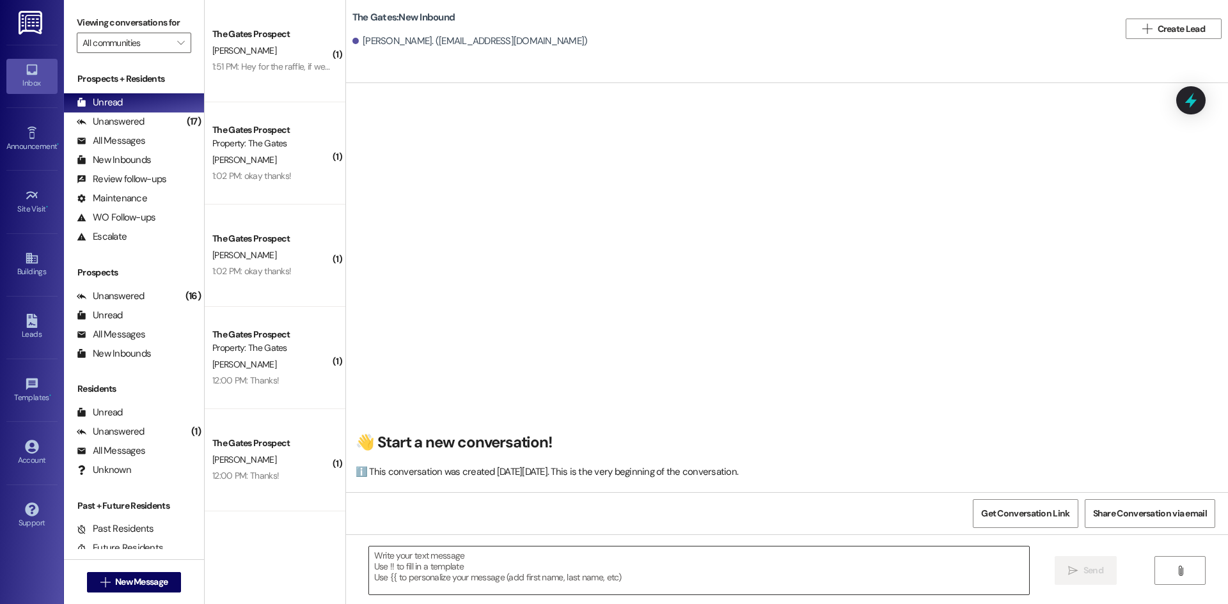
click at [381, 570] on textarea at bounding box center [699, 571] width 660 height 48
paste textarea "Hi [PERSON_NAME]! This is [PERSON_NAME] with The Gates! I am so excited you hav…"
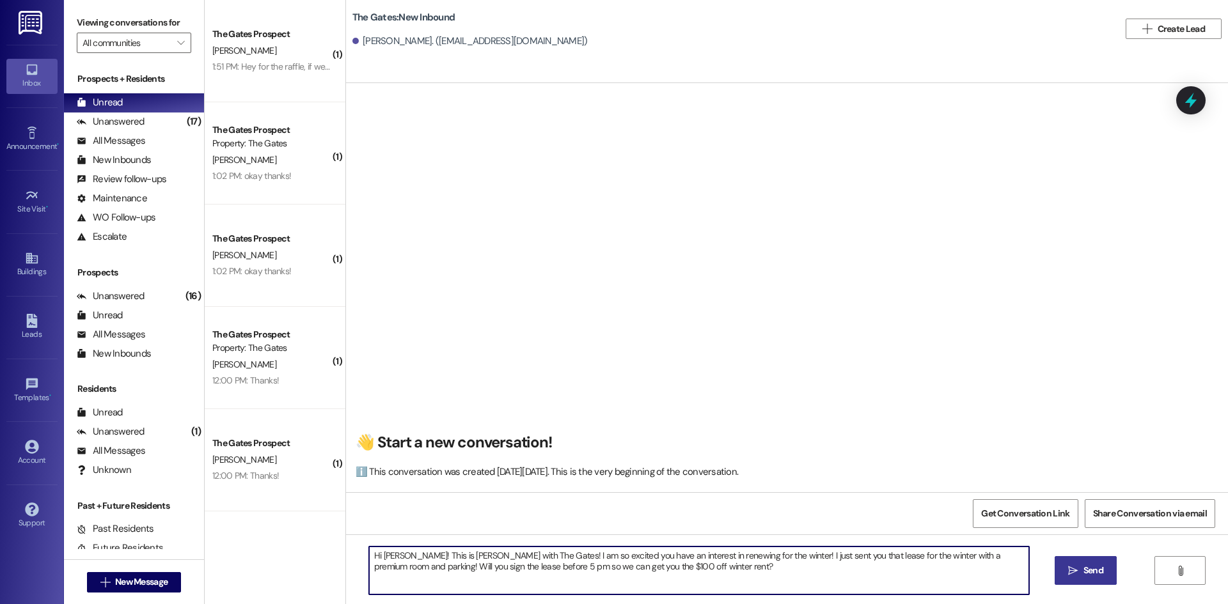
click at [400, 558] on textarea "Hi [PERSON_NAME]! This is [PERSON_NAME] with The Gates! I am so excited you hav…" at bounding box center [699, 571] width 660 height 48
type textarea "Hi [PERSON_NAME]! This is [PERSON_NAME] with The Gates! I am so excited you hav…"
click at [1081, 566] on span "Send" at bounding box center [1093, 570] width 25 height 13
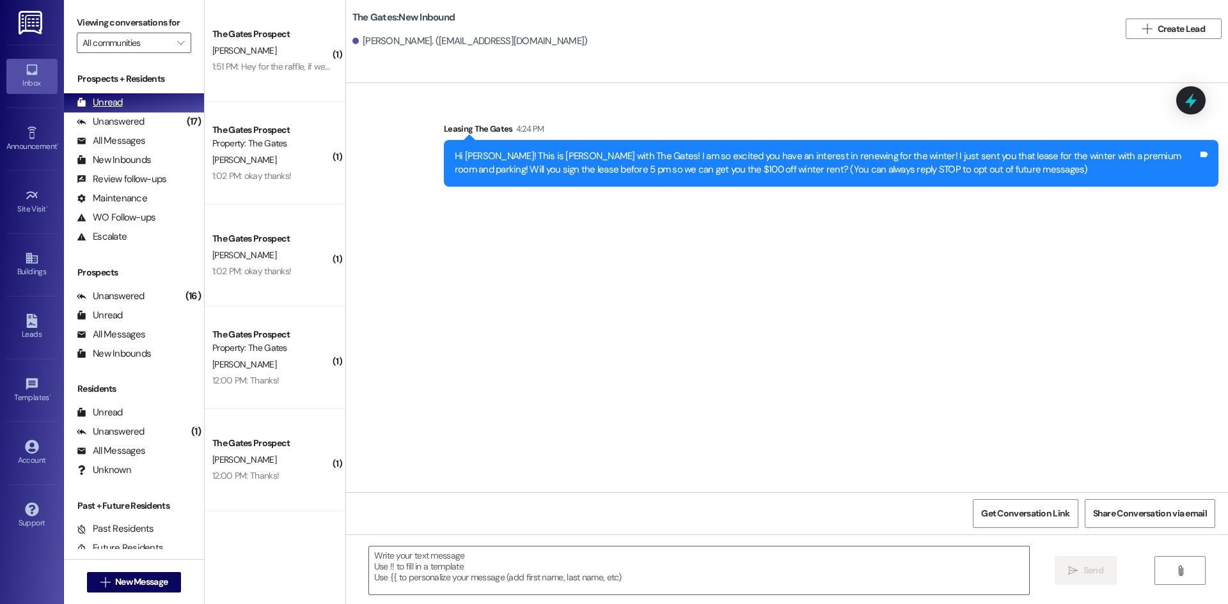
scroll to position [0, 0]
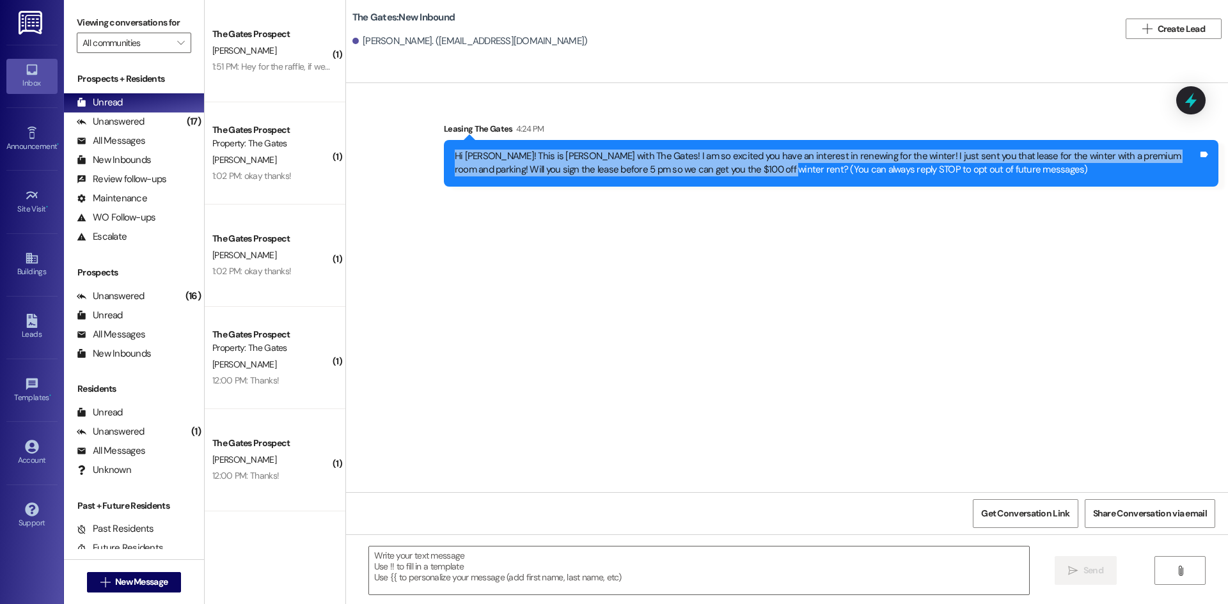
drag, startPoint x: 725, startPoint y: 166, endPoint x: 429, endPoint y: 157, distance: 296.3
click at [434, 157] on div "Sent via SMS Leasing The Gates 4:24 PM Hi [PERSON_NAME]! This is [PERSON_NAME] …" at bounding box center [831, 155] width 794 height 84
copy div "Hi [PERSON_NAME]! This is [PERSON_NAME] with The Gates! I am so excited you hav…"
click at [120, 581] on span "New Message" at bounding box center [141, 582] width 52 height 13
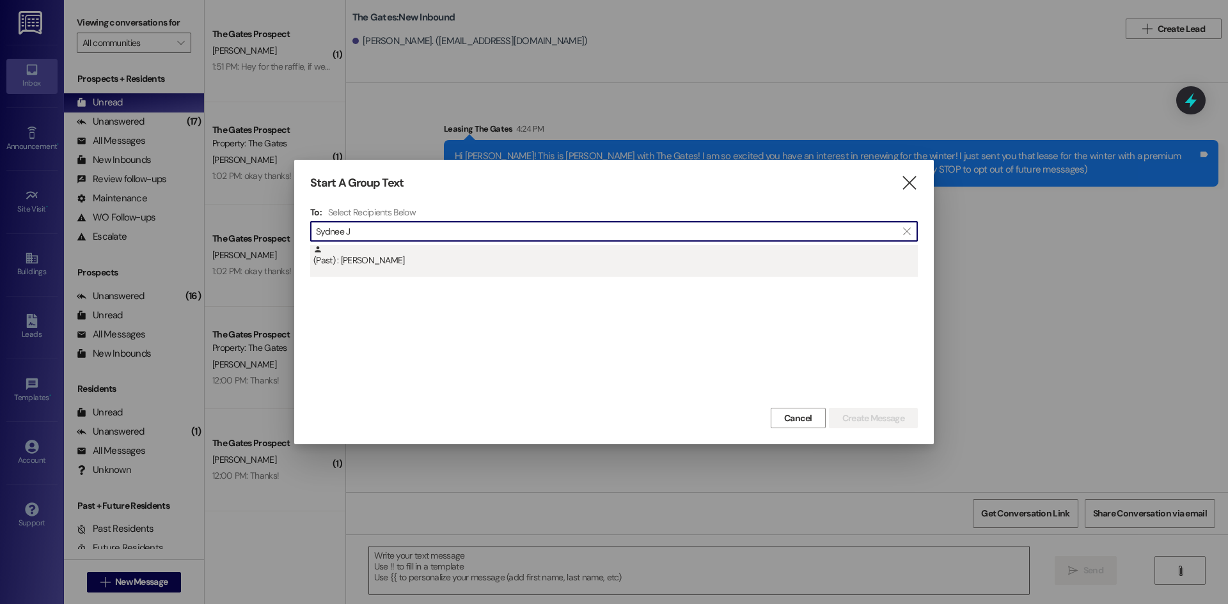
type input "Sydnee J"
click at [407, 271] on div "(Past) : [PERSON_NAME]" at bounding box center [614, 261] width 608 height 32
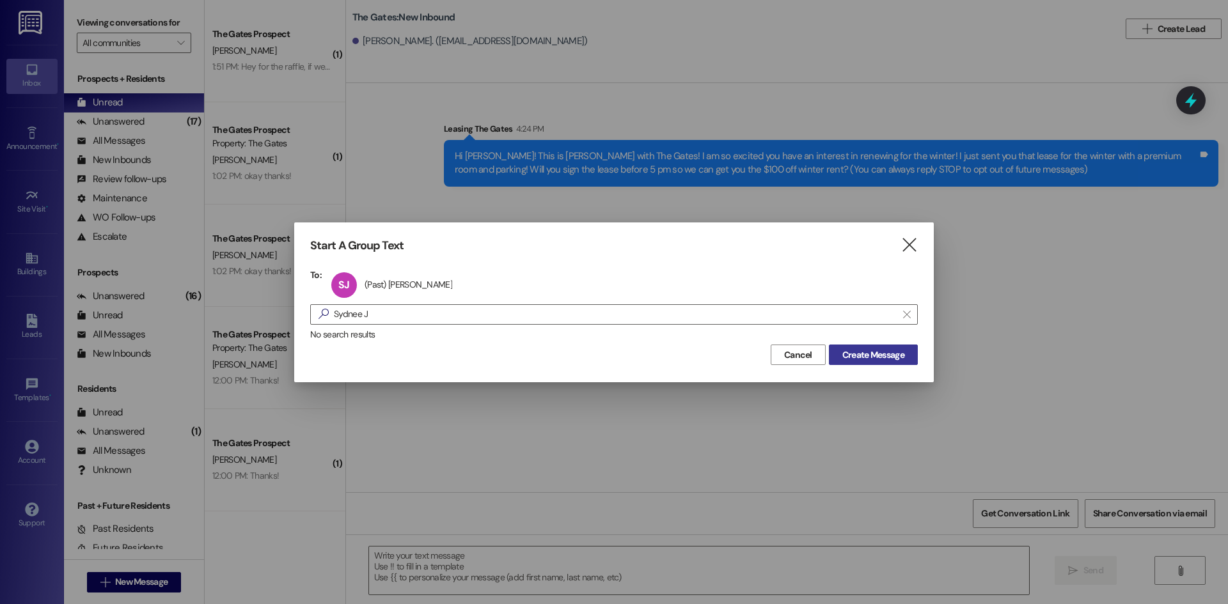
click at [878, 352] on span "Create Message" at bounding box center [873, 355] width 62 height 13
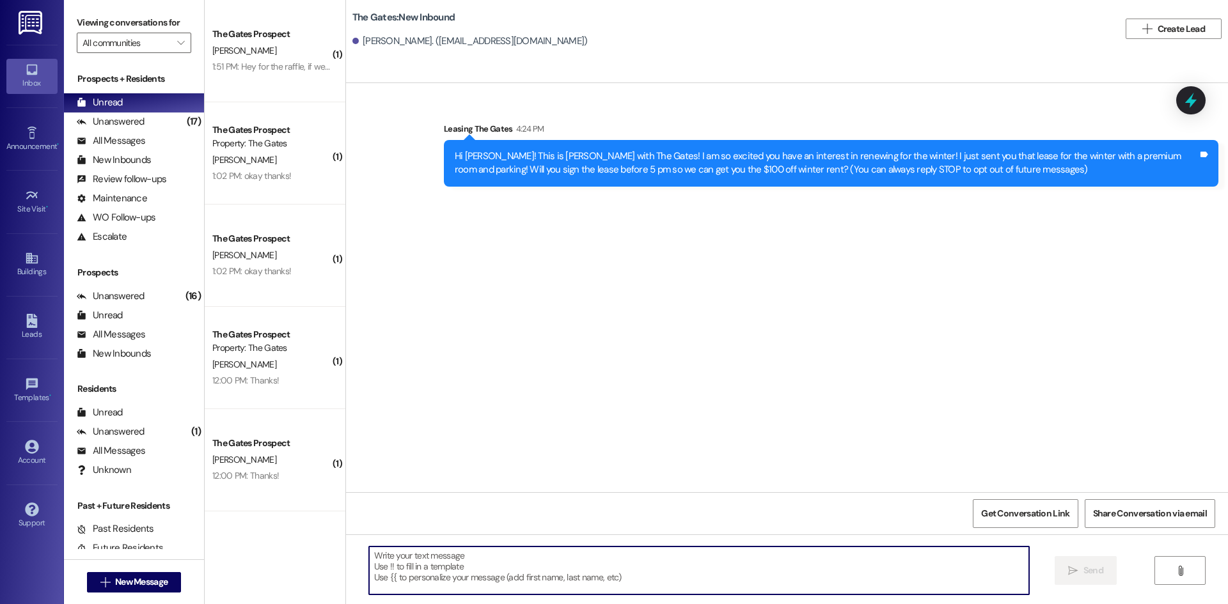
click at [386, 571] on textarea at bounding box center [699, 571] width 660 height 48
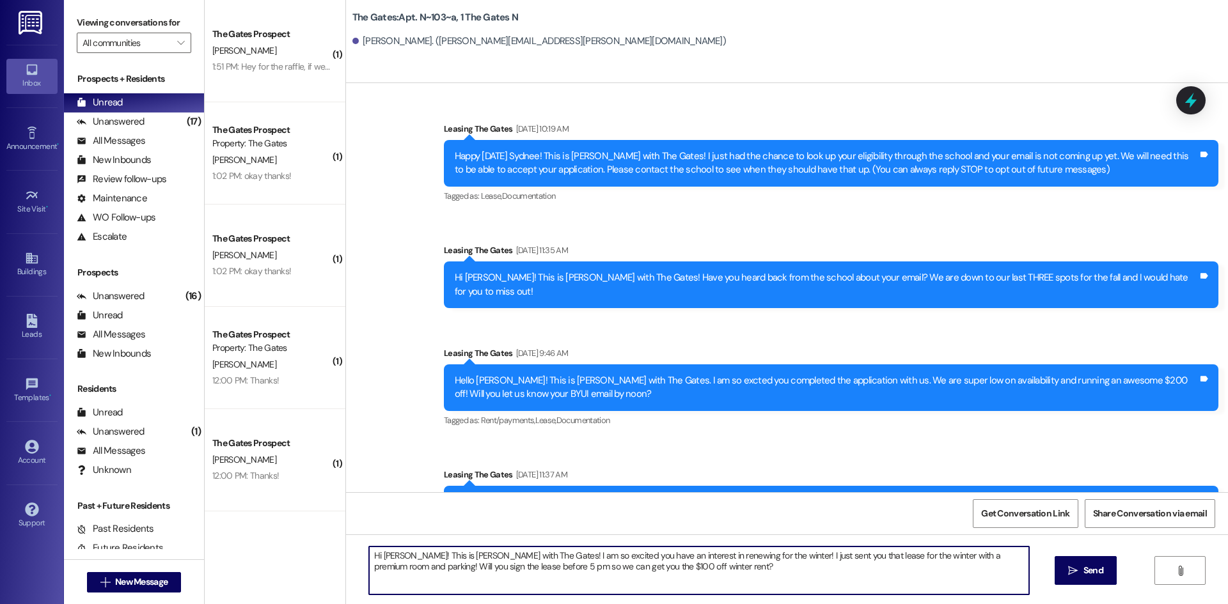
scroll to position [34769, 0]
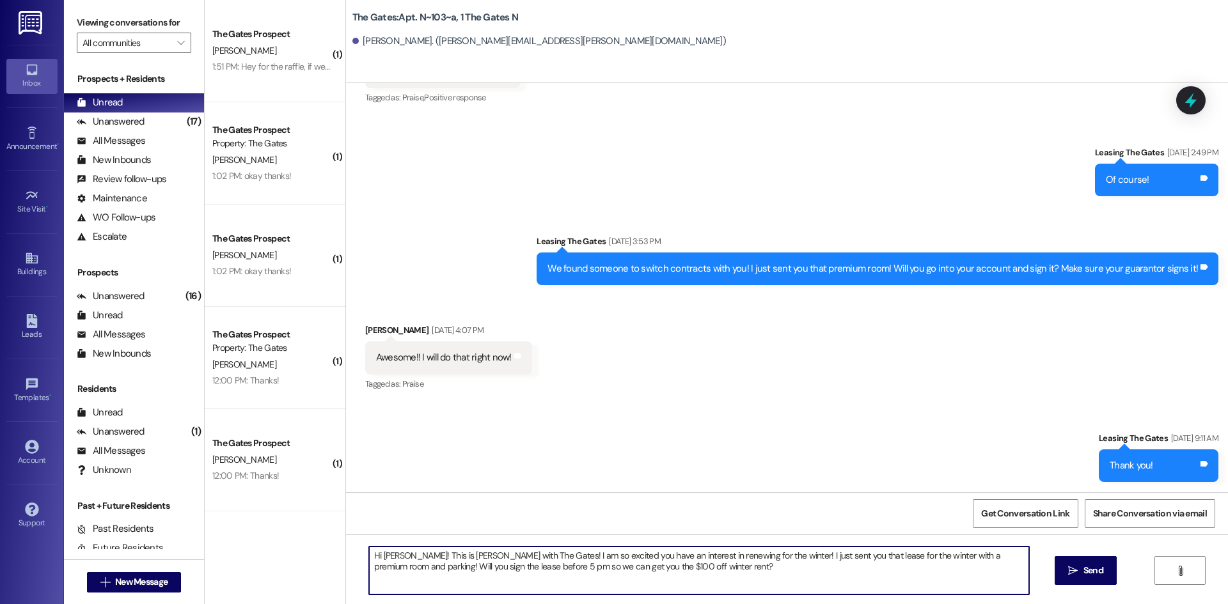
click at [393, 555] on textarea "Hi [PERSON_NAME]! This is [PERSON_NAME] with The Gates! I am so excited you hav…" at bounding box center [699, 571] width 660 height 48
click at [961, 557] on textarea "Hi [PERSON_NAME]! This is [PERSON_NAME] with The Gates! I am so excited you hav…" at bounding box center [699, 571] width 660 height 48
type textarea "Hi [PERSON_NAME]! This is [PERSON_NAME] with The Gates! I am so excited you hav…"
click at [1100, 576] on span "Send" at bounding box center [1094, 570] width 20 height 13
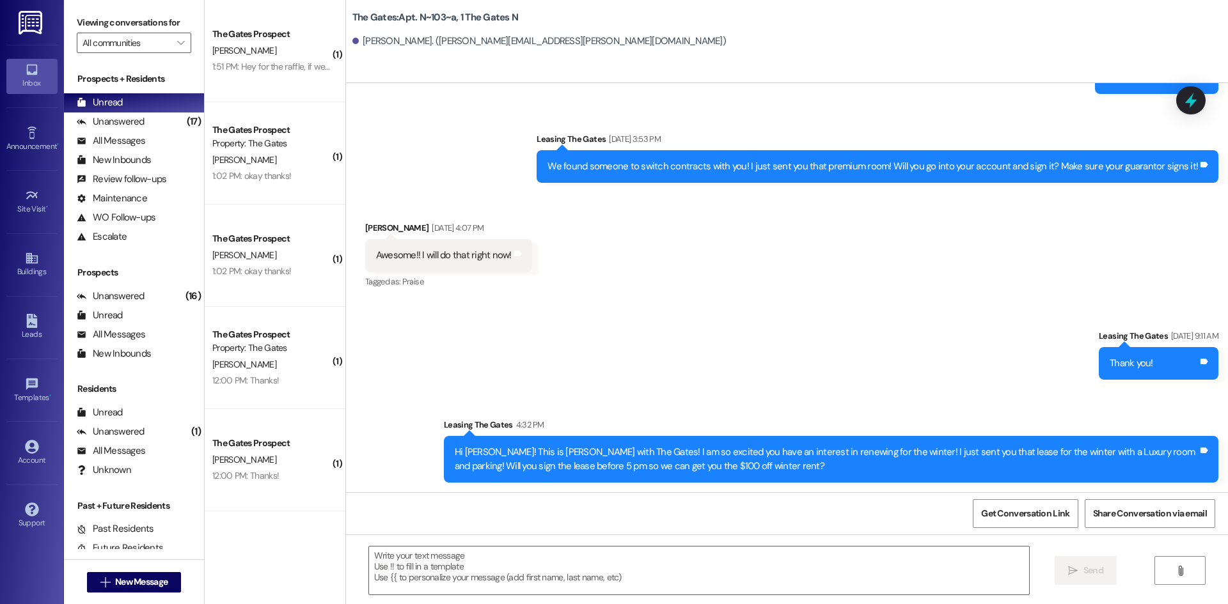
scroll to position [34872, 0]
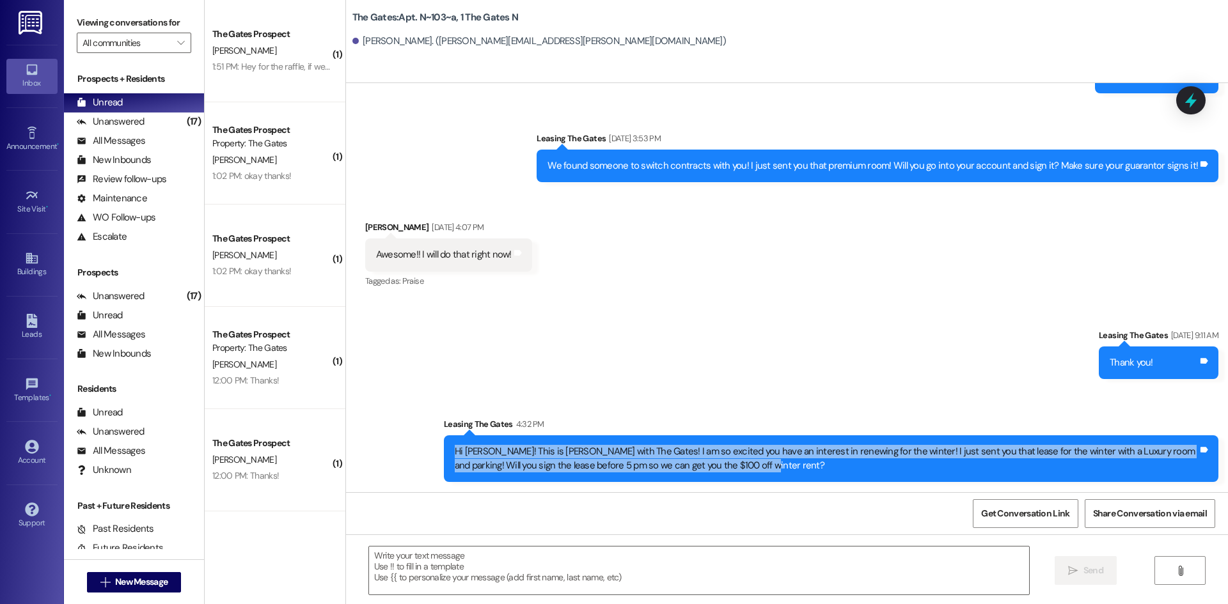
drag, startPoint x: 702, startPoint y: 462, endPoint x: 441, endPoint y: 441, distance: 261.8
click at [444, 441] on div "Hi [PERSON_NAME]! This is [PERSON_NAME] with The Gates! I am so excited you hav…" at bounding box center [831, 459] width 775 height 47
copy div "Hi [PERSON_NAME]! This is [PERSON_NAME] with The Gates! I am so excited you hav…"
click at [138, 586] on span "New Message" at bounding box center [141, 582] width 52 height 13
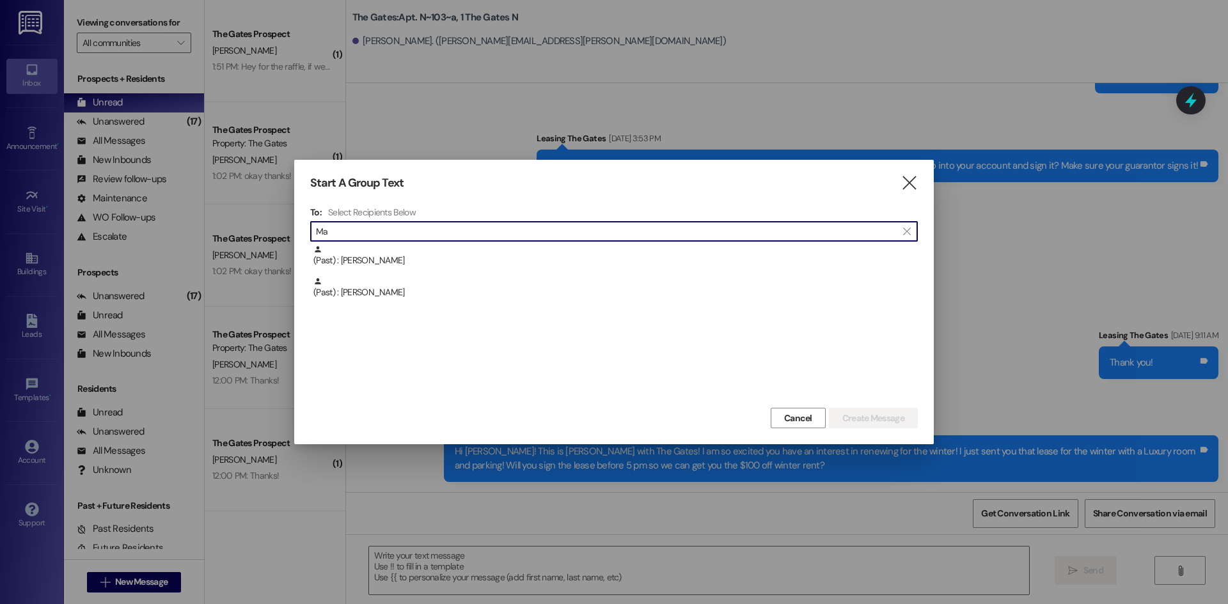
type input "M"
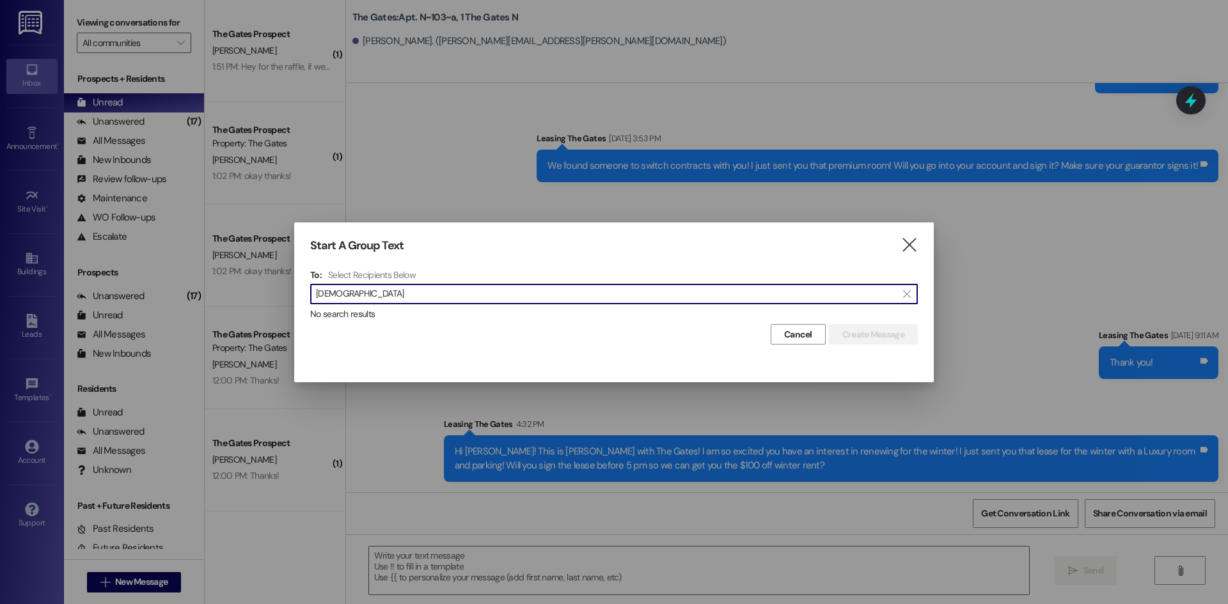
type input "[PERSON_NAME]"
drag, startPoint x: 417, startPoint y: 296, endPoint x: 223, endPoint y: 278, distance: 194.6
click at [223, 278] on div "Start A Group Text  To: Select Recipients Below  [PERSON_NAME]  No search re…" at bounding box center [614, 302] width 1228 height 604
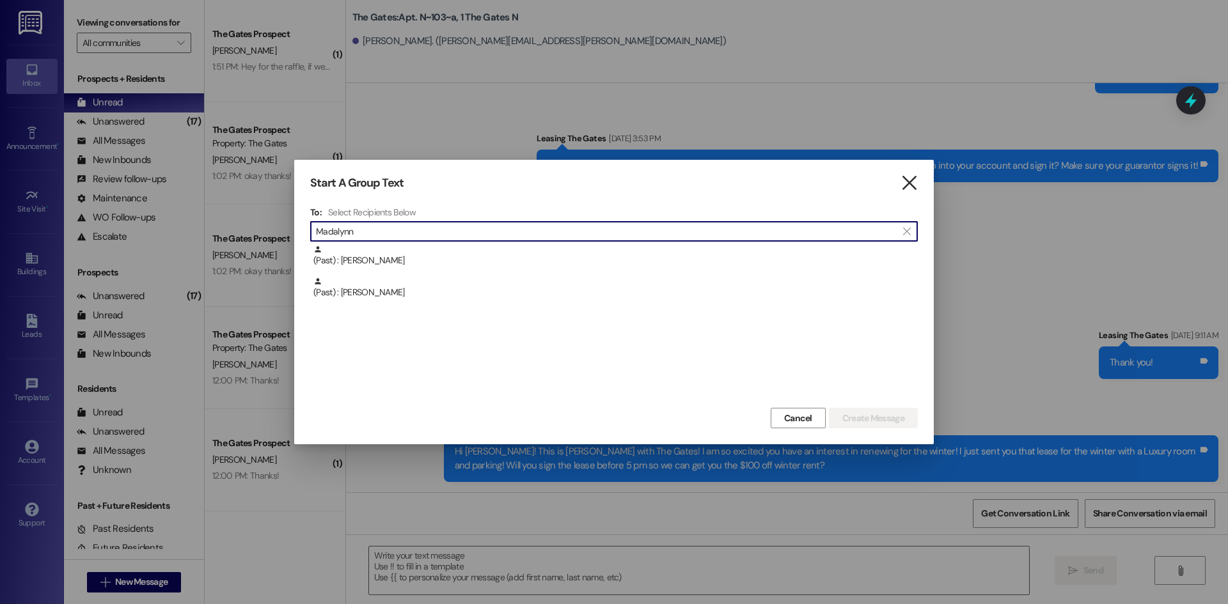
type input "Madalynn"
click at [910, 178] on icon "" at bounding box center [909, 183] width 17 height 13
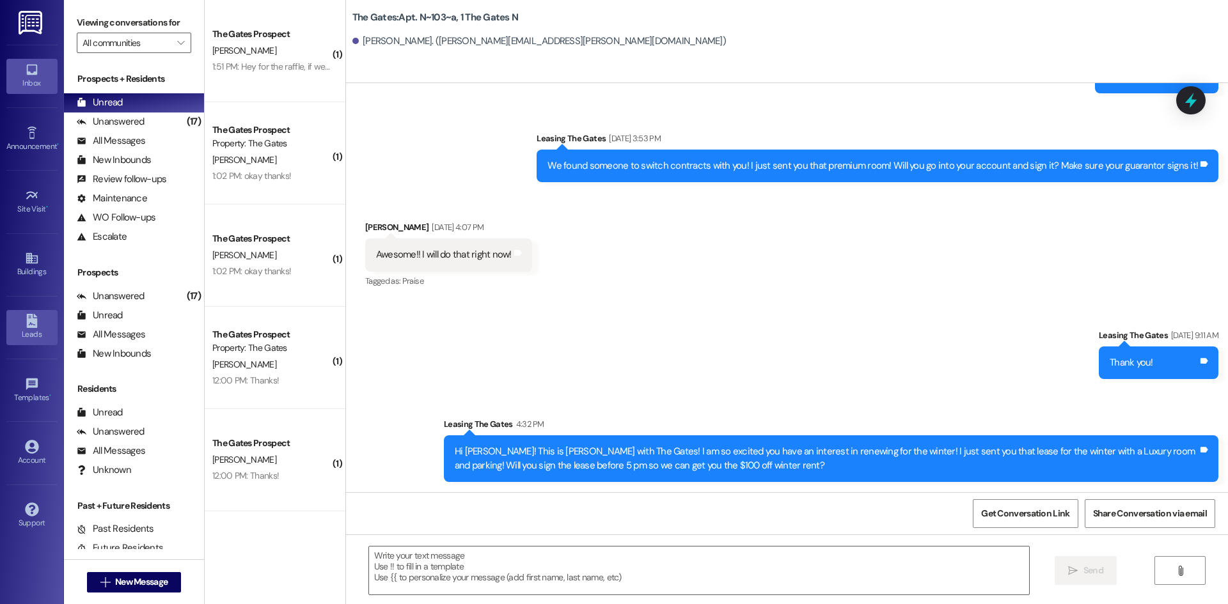
click at [35, 319] on icon at bounding box center [31, 321] width 11 height 14
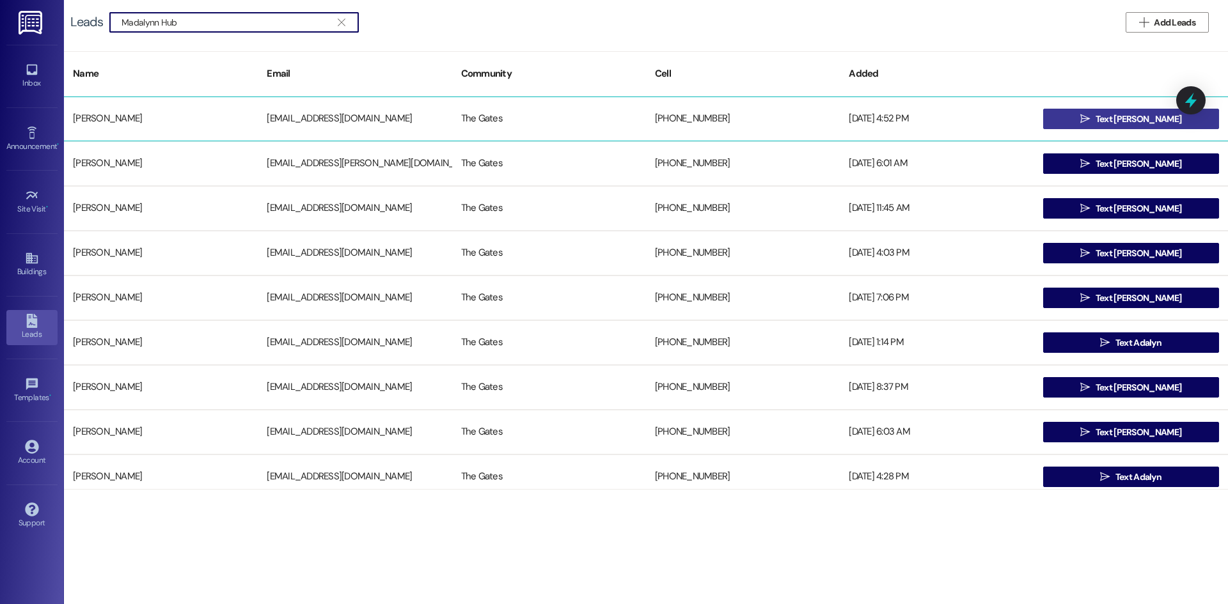
type input "Madalynn Hub"
click at [1113, 117] on span "Text [PERSON_NAME]" at bounding box center [1139, 119] width 86 height 13
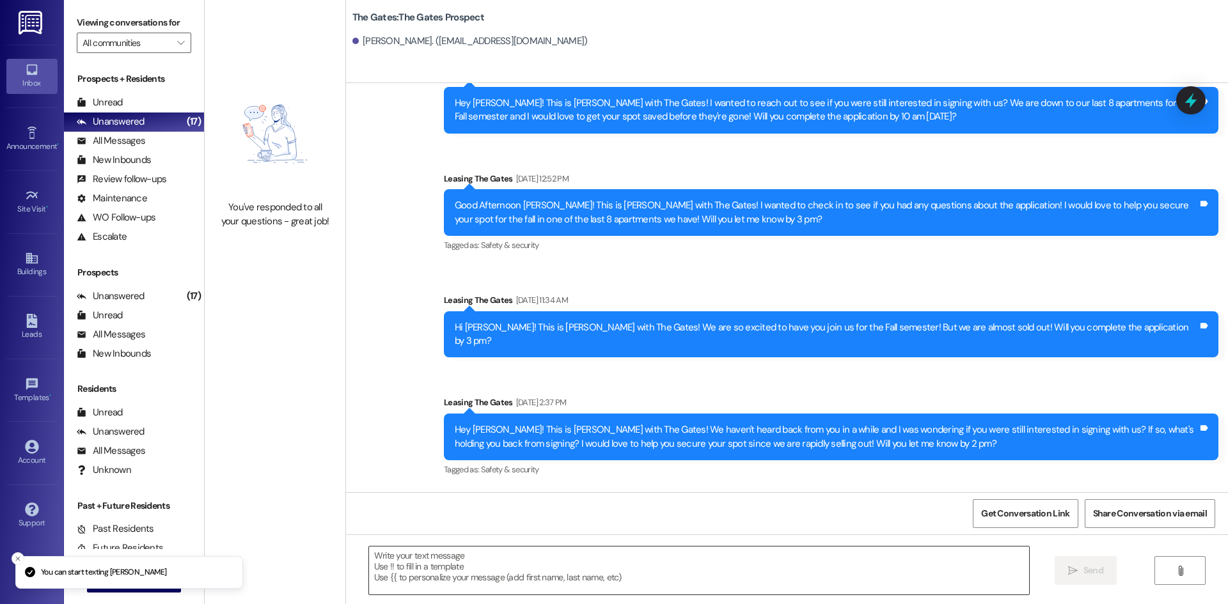
scroll to position [1291, 0]
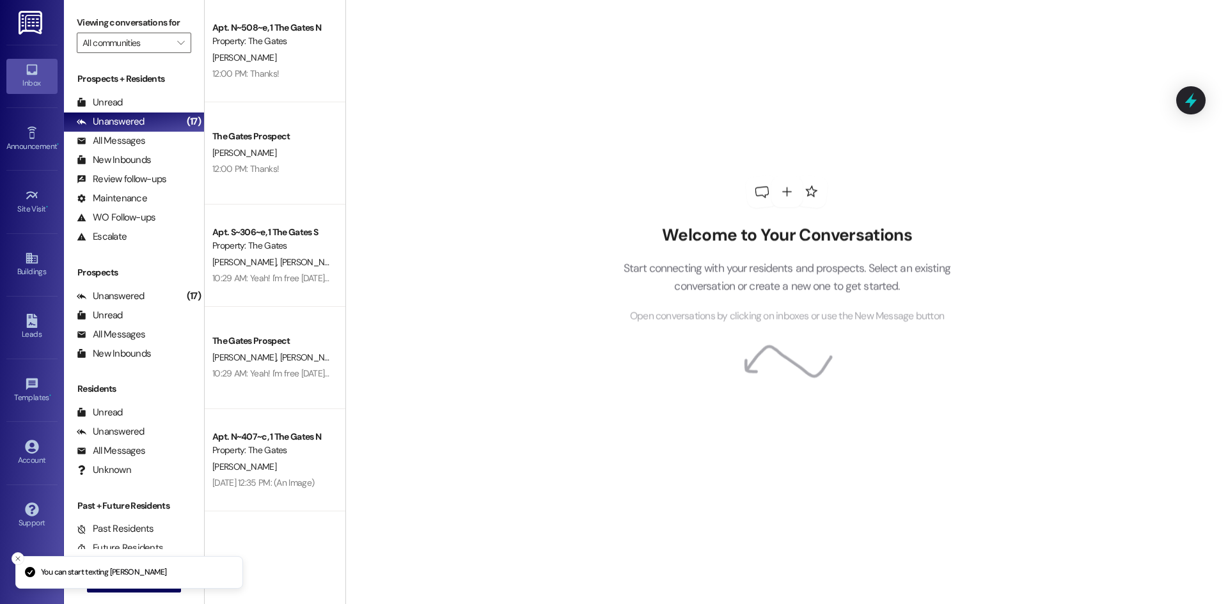
click at [425, 561] on div "Welcome to Your Conversations Start connecting with your residents and prospect…" at bounding box center [786, 302] width 883 height 604
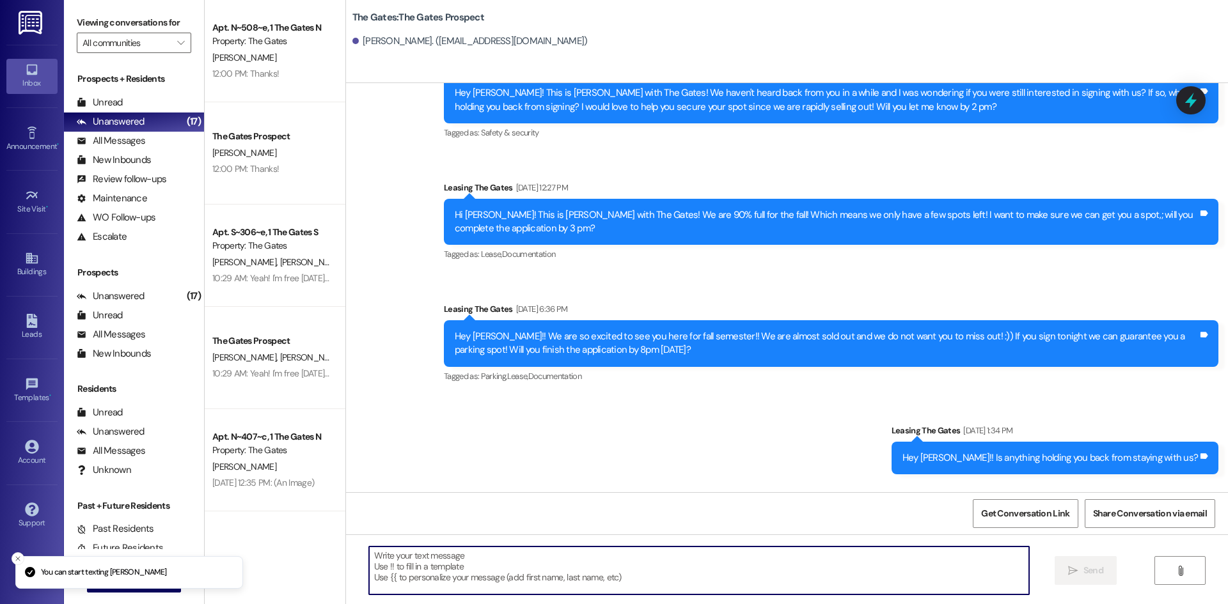
click at [425, 561] on textarea at bounding box center [699, 571] width 660 height 48
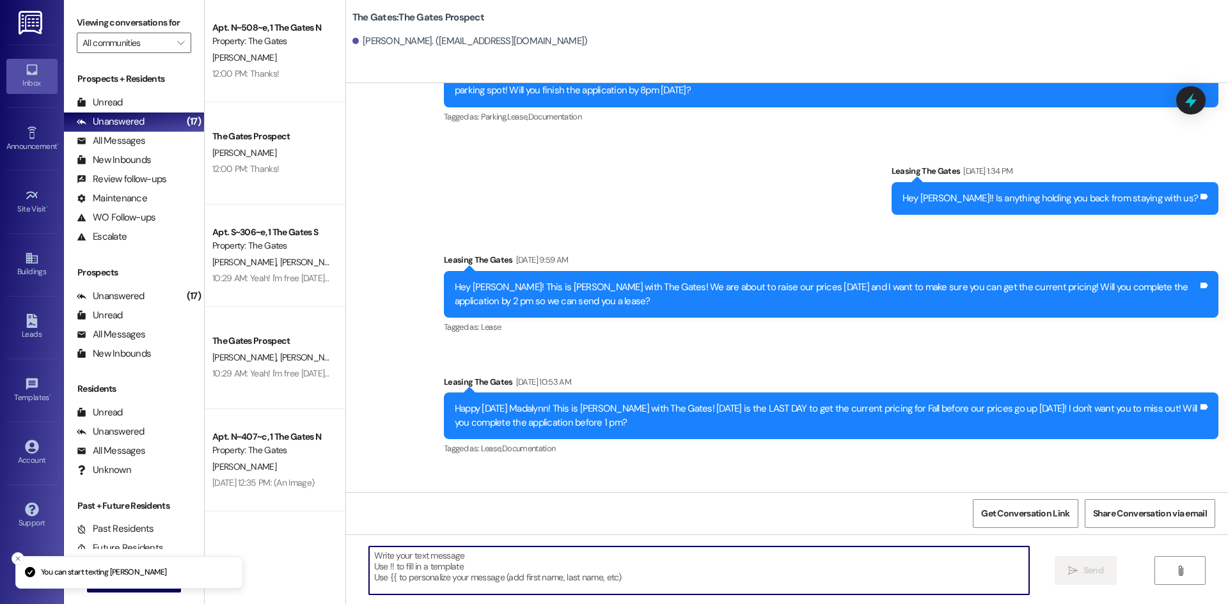
paste textarea "Hi [PERSON_NAME]! This is [PERSON_NAME] with The Gates! I am so excited you hav…"
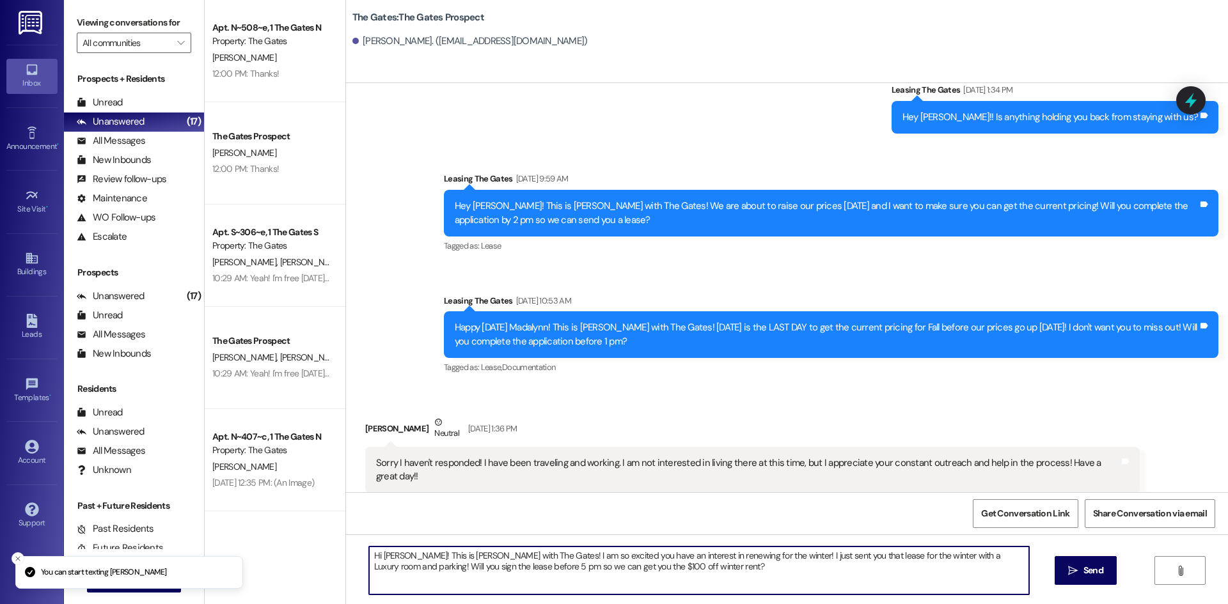
scroll to position [1599, 0]
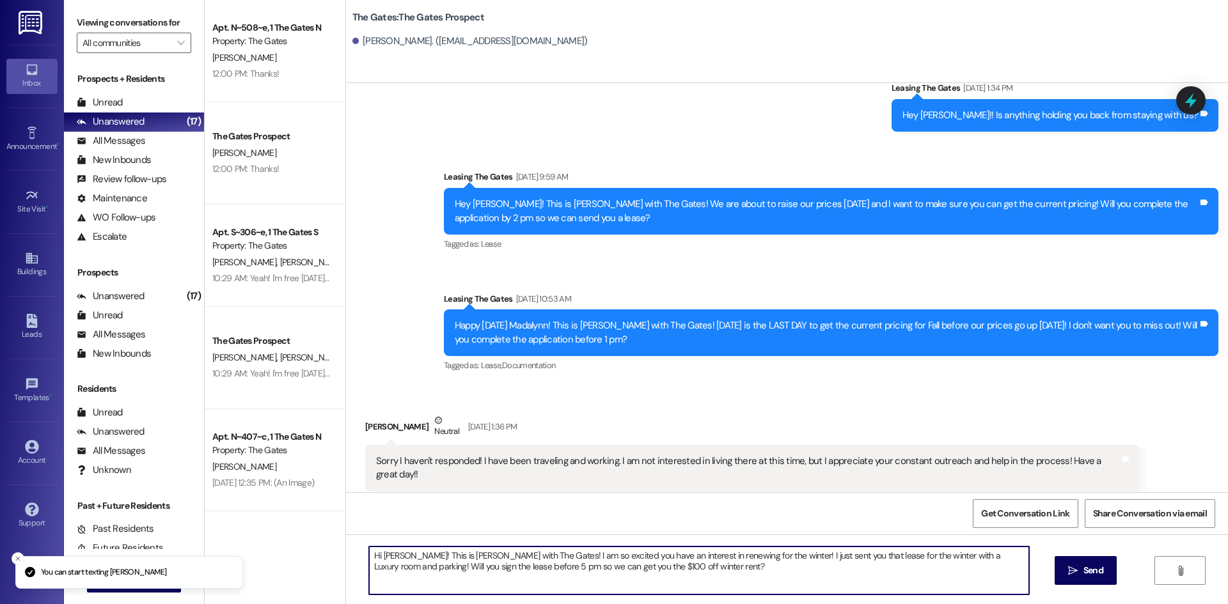
click at [401, 555] on textarea "Hi [PERSON_NAME]! This is [PERSON_NAME] with The Gates! I am so excited you hav…" at bounding box center [699, 571] width 660 height 48
click at [961, 553] on textarea "Hi [PERSON_NAME]! This is [PERSON_NAME] with The Gates! I am so excited you hav…" at bounding box center [699, 571] width 660 height 48
click at [914, 554] on textarea "Hi [PERSON_NAME]! This is [PERSON_NAME] with The Gates! I am so excited you hav…" at bounding box center [699, 571] width 660 height 48
type textarea "Hi [PERSON_NAME]! This is [PERSON_NAME] with The Gates! I am so excited you hav…"
click at [1066, 565] on span " Send" at bounding box center [1086, 570] width 40 height 13
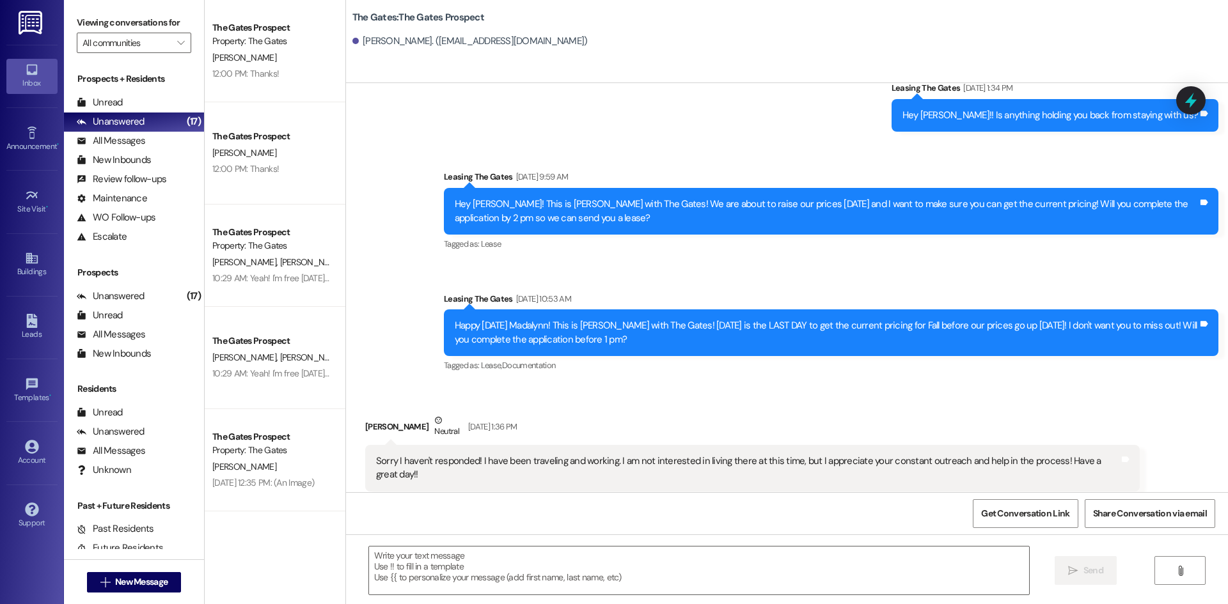
scroll to position [1791, 0]
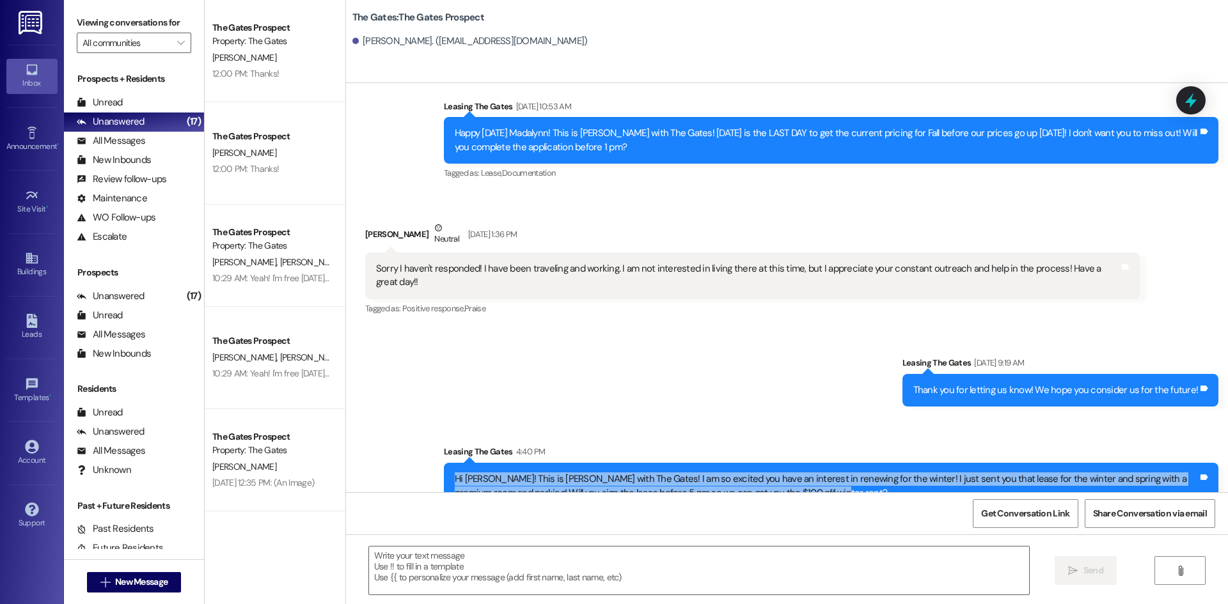
drag, startPoint x: 760, startPoint y: 468, endPoint x: 445, endPoint y: 452, distance: 315.8
click at [454, 473] on div "Hi [PERSON_NAME]! This is [PERSON_NAME] with The Gates! I am so excited you hav…" at bounding box center [827, 487] width 746 height 28
copy div "Hi [PERSON_NAME]! This is [PERSON_NAME] with The Gates! I am so excited you hav…"
click at [136, 577] on span "New Message" at bounding box center [141, 582] width 52 height 13
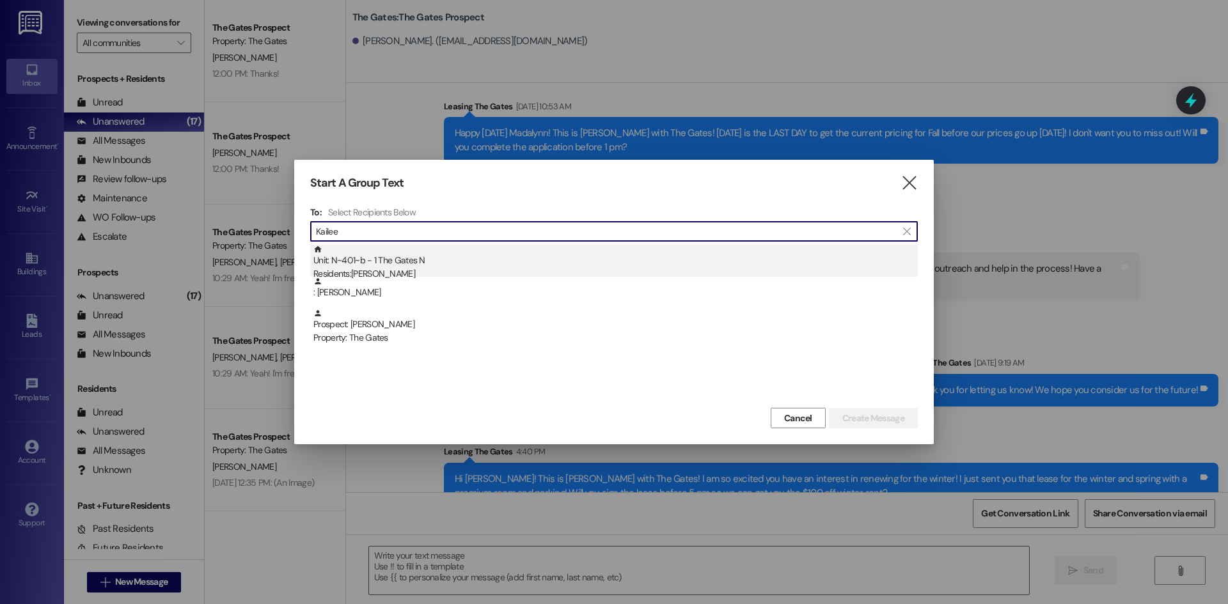
type input "Kailee"
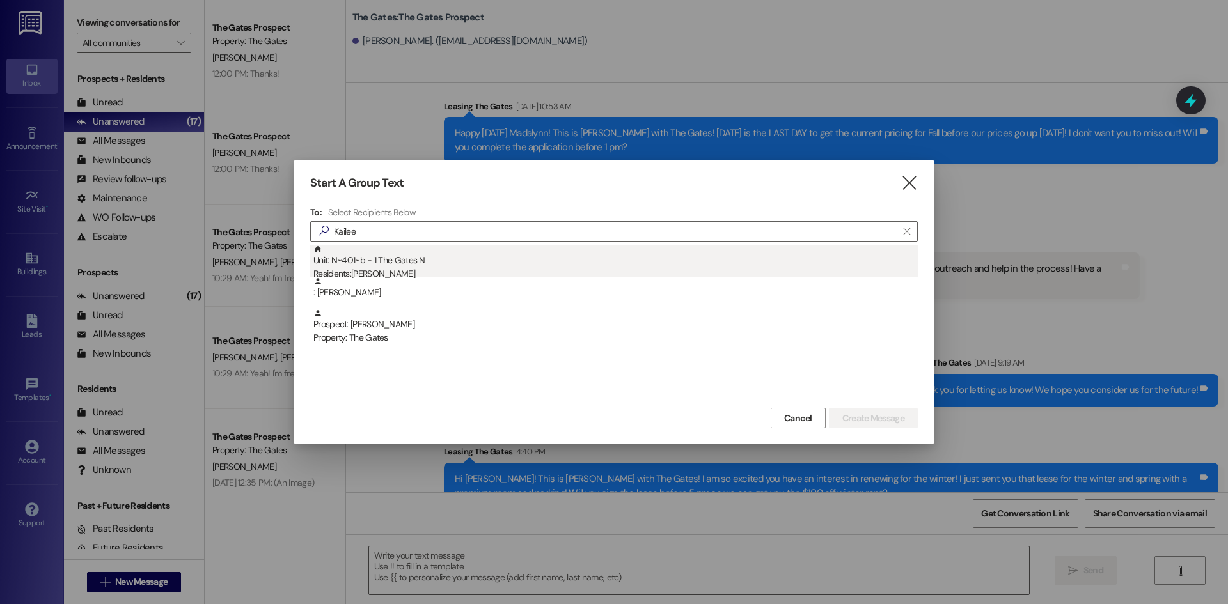
click at [430, 268] on div "Residents: [PERSON_NAME]" at bounding box center [615, 273] width 604 height 13
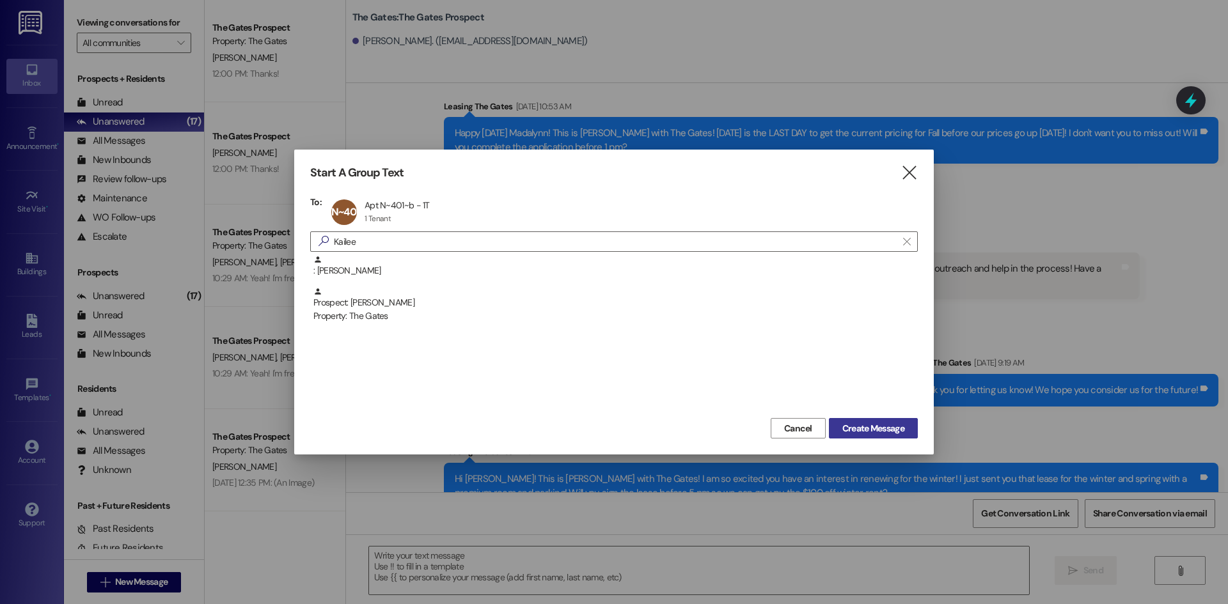
click at [851, 423] on span "Create Message" at bounding box center [873, 428] width 62 height 13
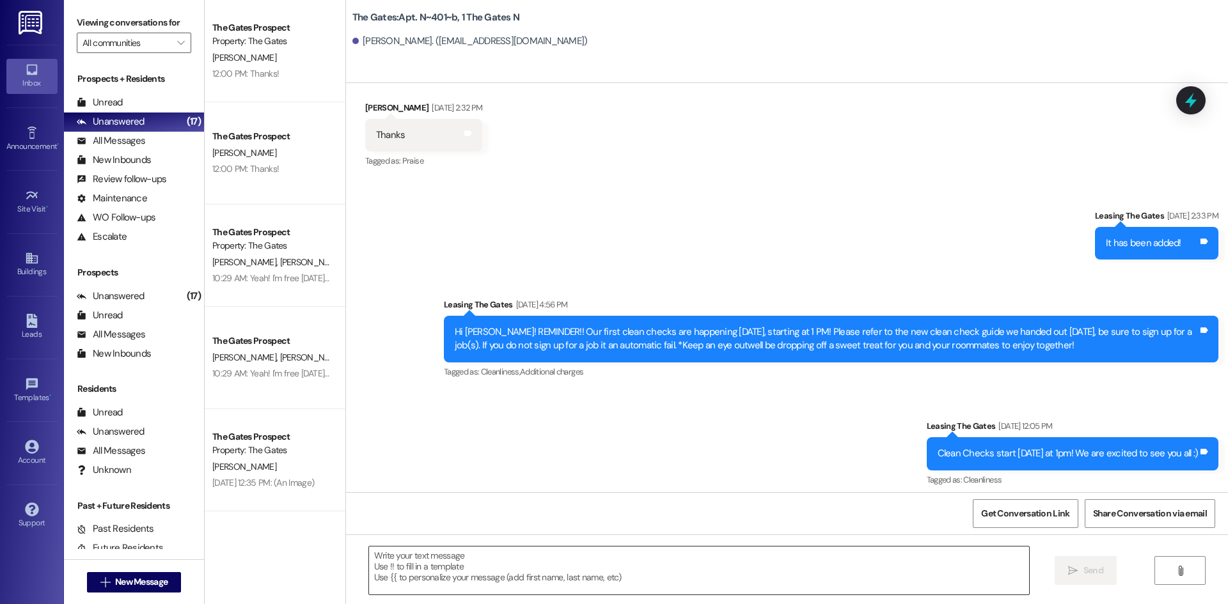
scroll to position [10436, 0]
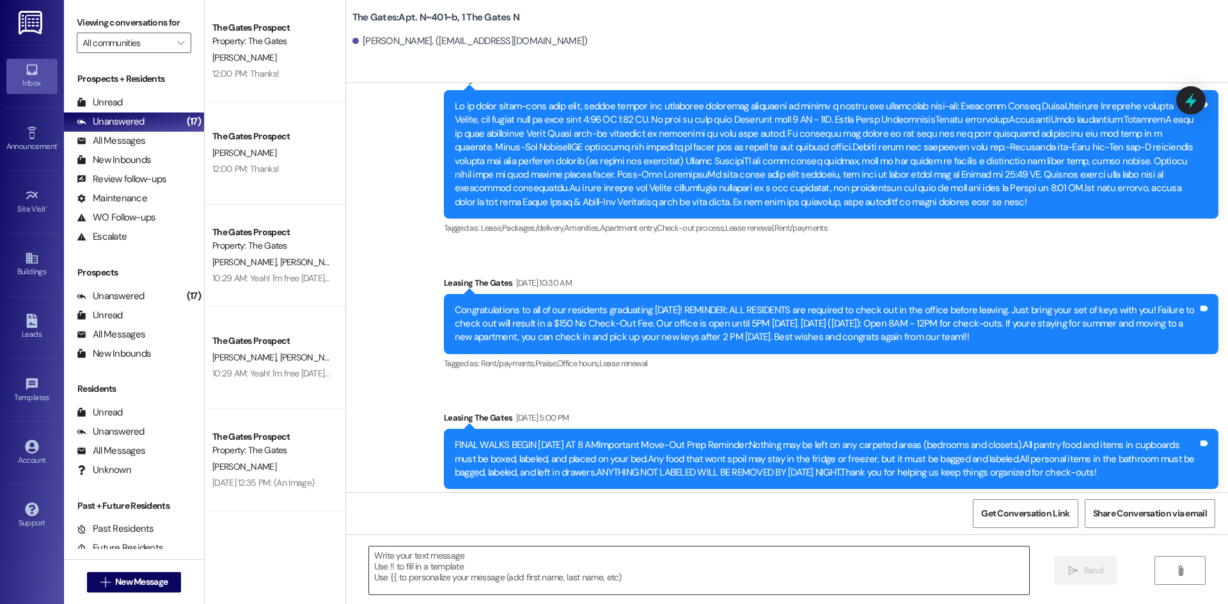
click at [392, 549] on textarea at bounding box center [699, 571] width 660 height 48
paste textarea "Hi [PERSON_NAME]! This is [PERSON_NAME] with The Gates! I am so excited you hav…"
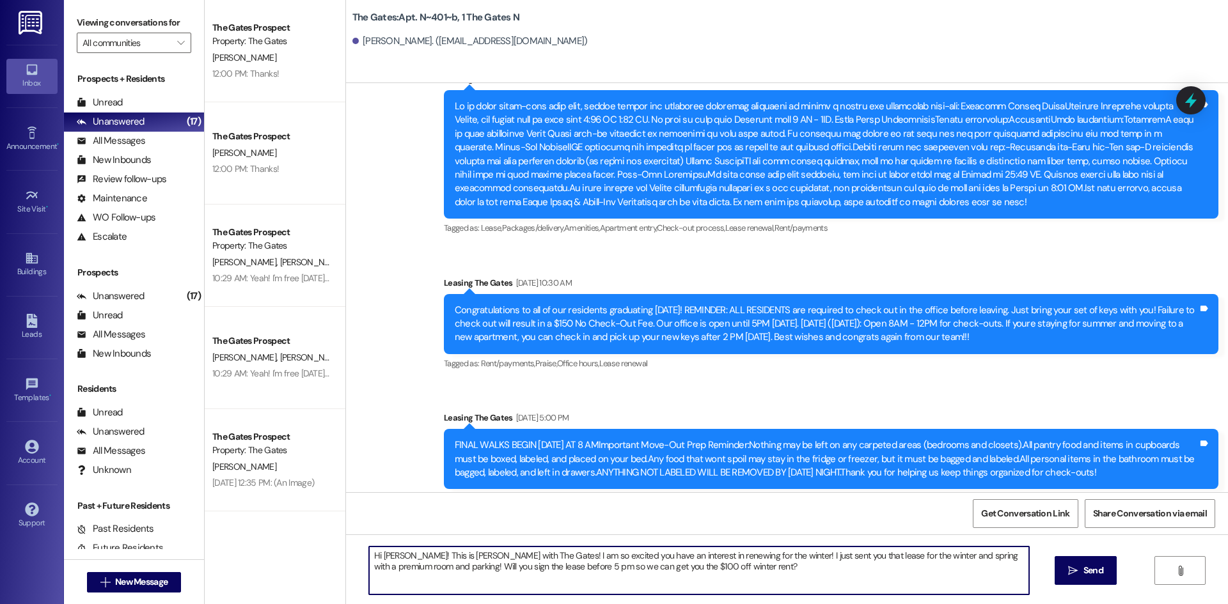
click at [408, 554] on textarea "Hi [PERSON_NAME]! This is [PERSON_NAME] with The Gates! I am so excited you hav…" at bounding box center [699, 571] width 660 height 48
drag, startPoint x: 846, startPoint y: 559, endPoint x: 923, endPoint y: 562, distance: 77.4
click at [936, 555] on textarea "Hi [PERSON_NAME]! This is [PERSON_NAME] with The Gates! I am so excited you hav…" at bounding box center [699, 571] width 660 height 48
type textarea "Hi [PERSON_NAME]! This is [PERSON_NAME] with The Gates! I am so excited you hav…"
click at [1095, 572] on span "Send" at bounding box center [1094, 570] width 20 height 13
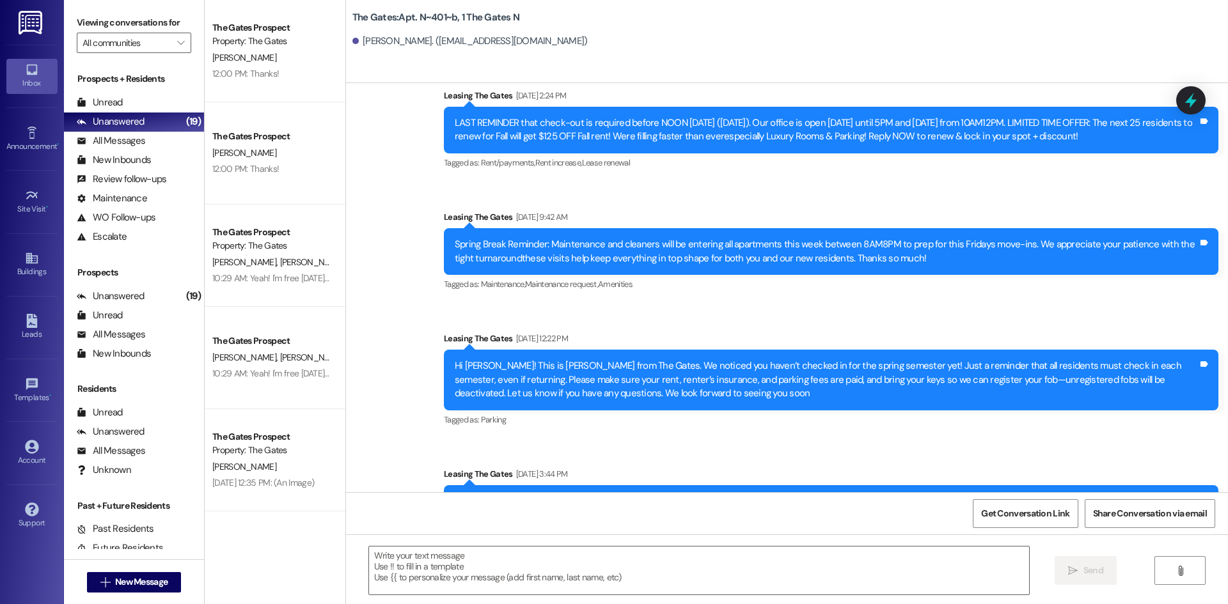
scroll to position [10668, 0]
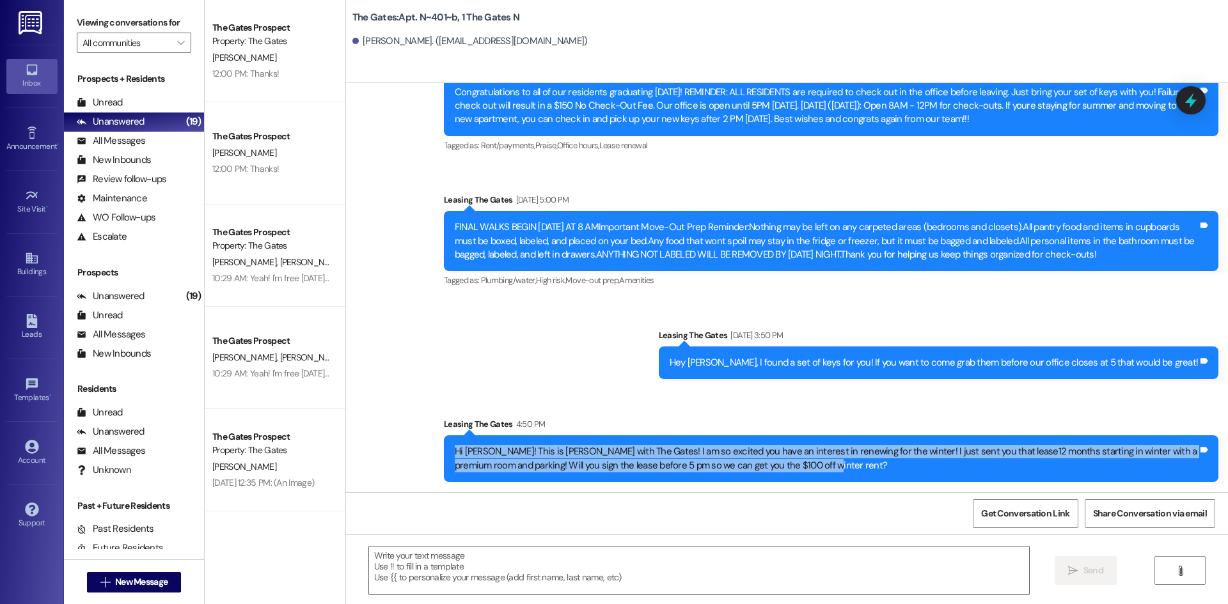
drag, startPoint x: 791, startPoint y: 468, endPoint x: 416, endPoint y: 454, distance: 375.1
copy div "Hi [PERSON_NAME]! This is [PERSON_NAME] with The Gates! I am so excited you hav…"
click at [141, 583] on span "New Message" at bounding box center [141, 582] width 52 height 13
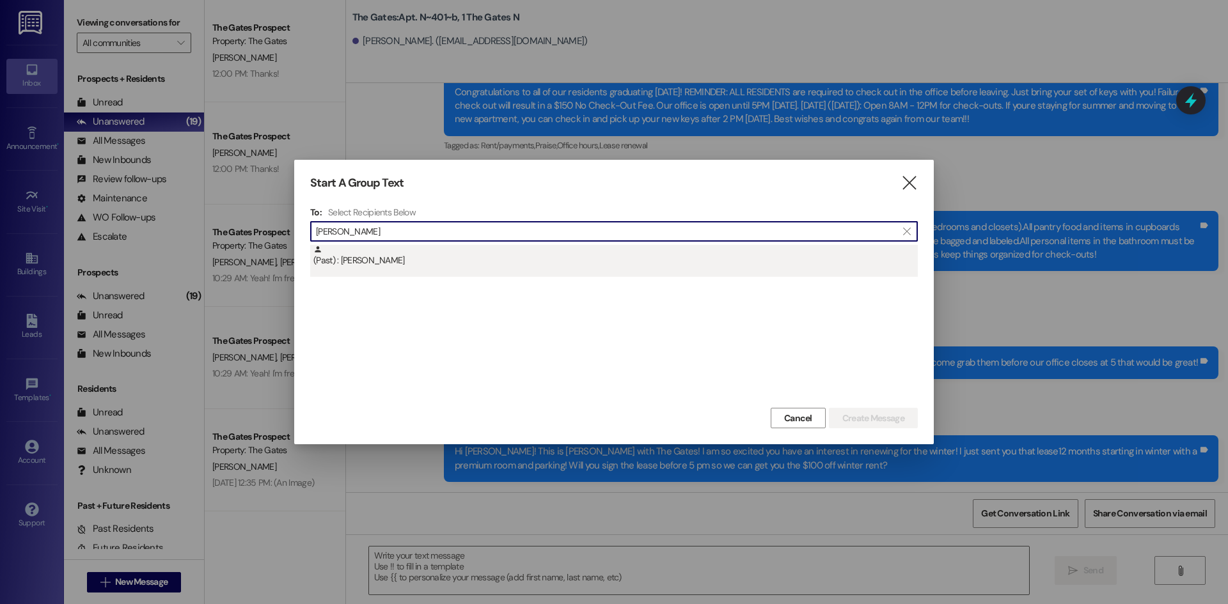
type input "[PERSON_NAME]"
click at [351, 261] on div "(Past) : [PERSON_NAME]" at bounding box center [615, 256] width 604 height 22
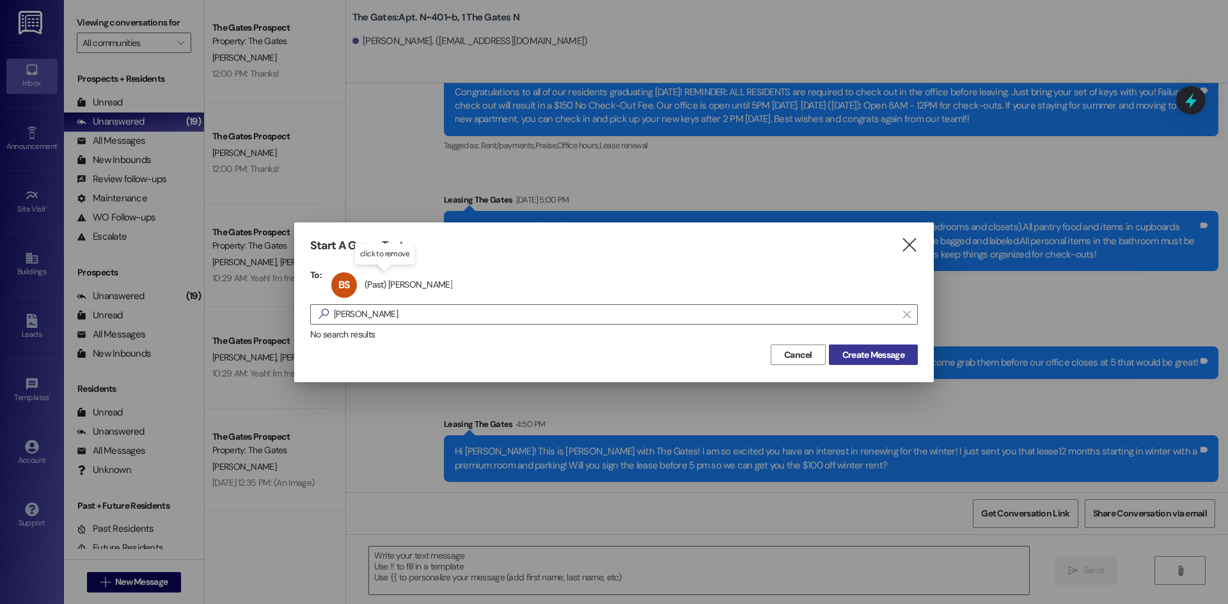
click at [873, 355] on span "Create Message" at bounding box center [873, 355] width 62 height 13
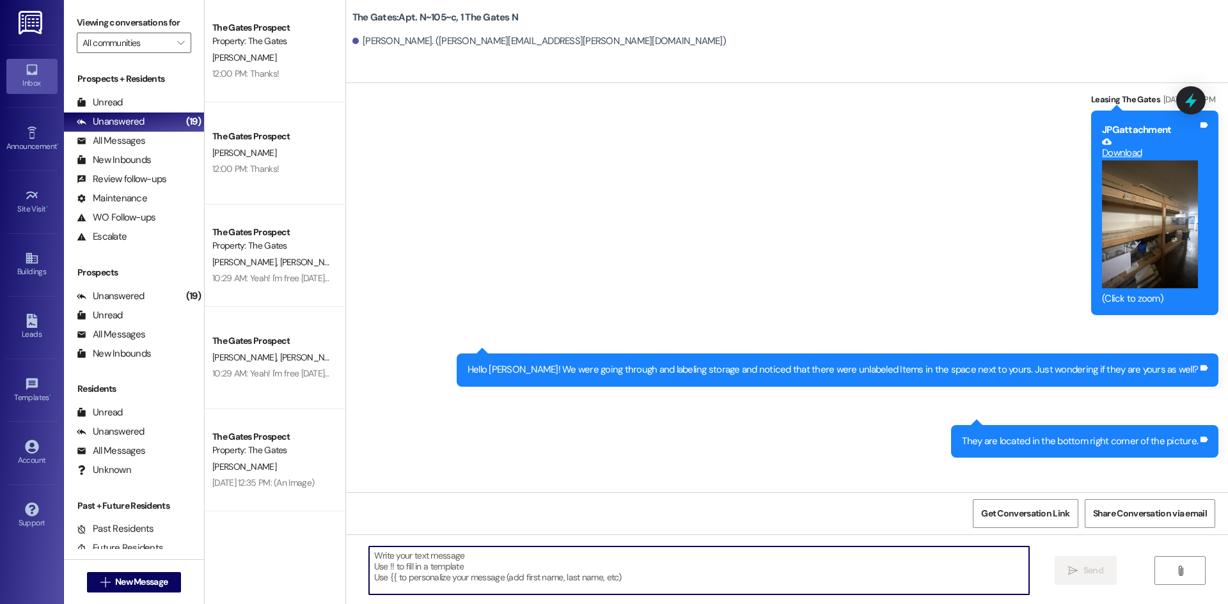
scroll to position [21047, 0]
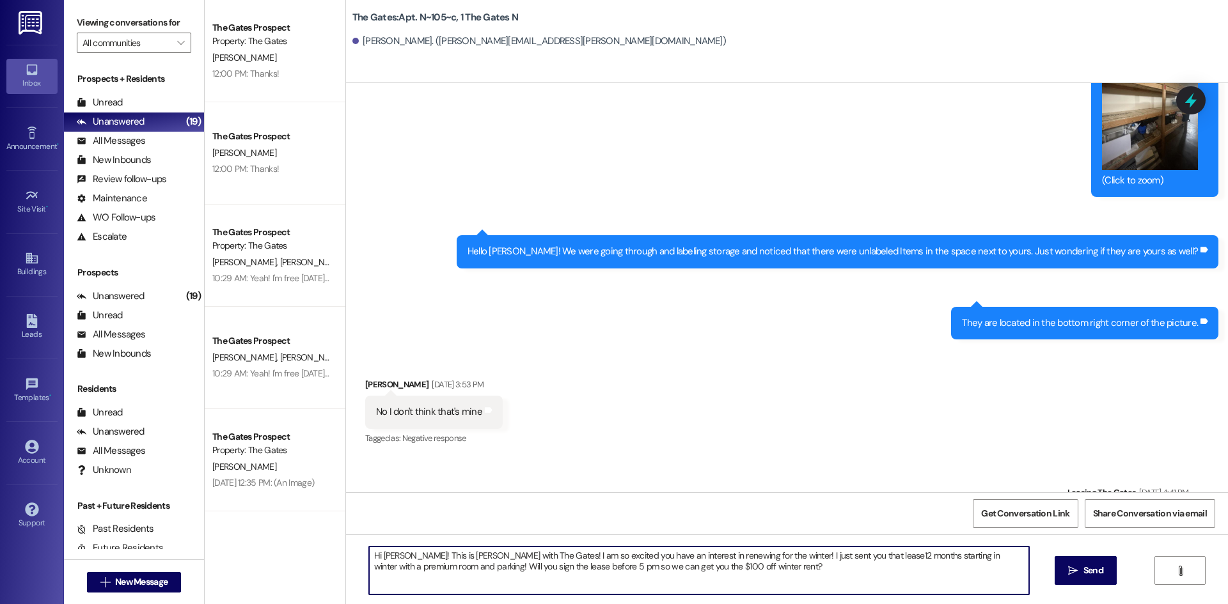
click at [393, 554] on textarea "Hi [PERSON_NAME]! This is [PERSON_NAME] with The Gates! I am so excited you hav…" at bounding box center [699, 571] width 660 height 48
drag, startPoint x: 887, startPoint y: 555, endPoint x: 849, endPoint y: 550, distance: 38.0
click at [849, 551] on textarea "Hi [PERSON_NAME]! This is [PERSON_NAME] with The Gates! I am so excited you hav…" at bounding box center [699, 571] width 660 height 48
drag, startPoint x: 891, startPoint y: 551, endPoint x: 952, endPoint y: 555, distance: 60.9
click at [952, 555] on textarea "Hi [PERSON_NAME]! This is [PERSON_NAME] with The Gates! I am so excited you hav…" at bounding box center [699, 571] width 660 height 48
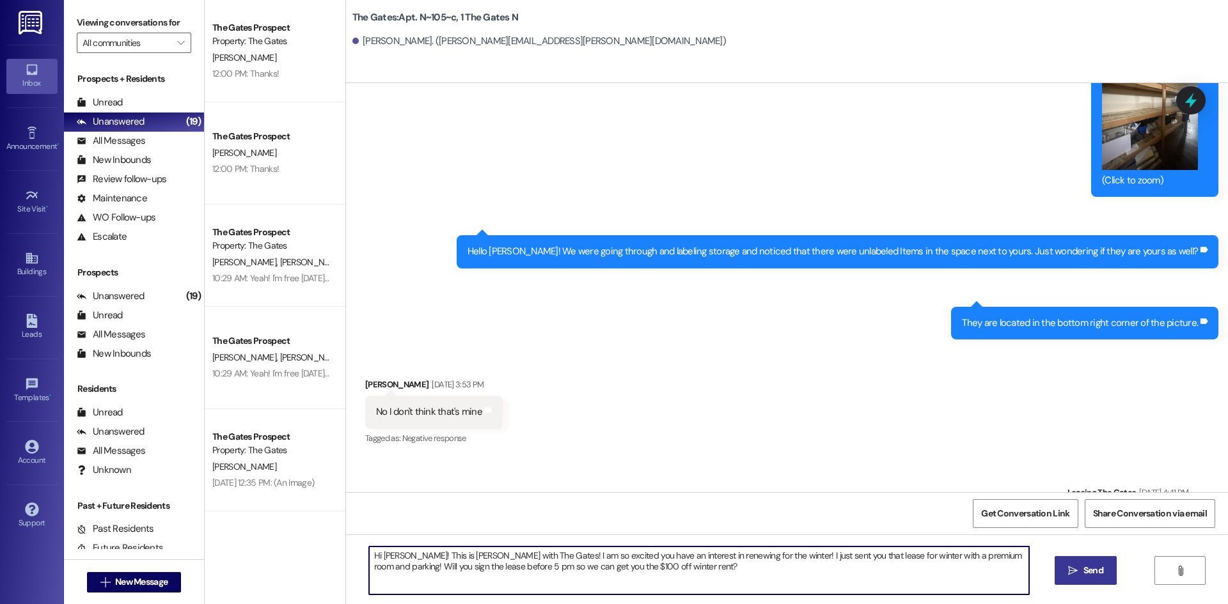
type textarea "Hi [PERSON_NAME]! This is [PERSON_NAME] with The Gates! I am so excited you hav…"
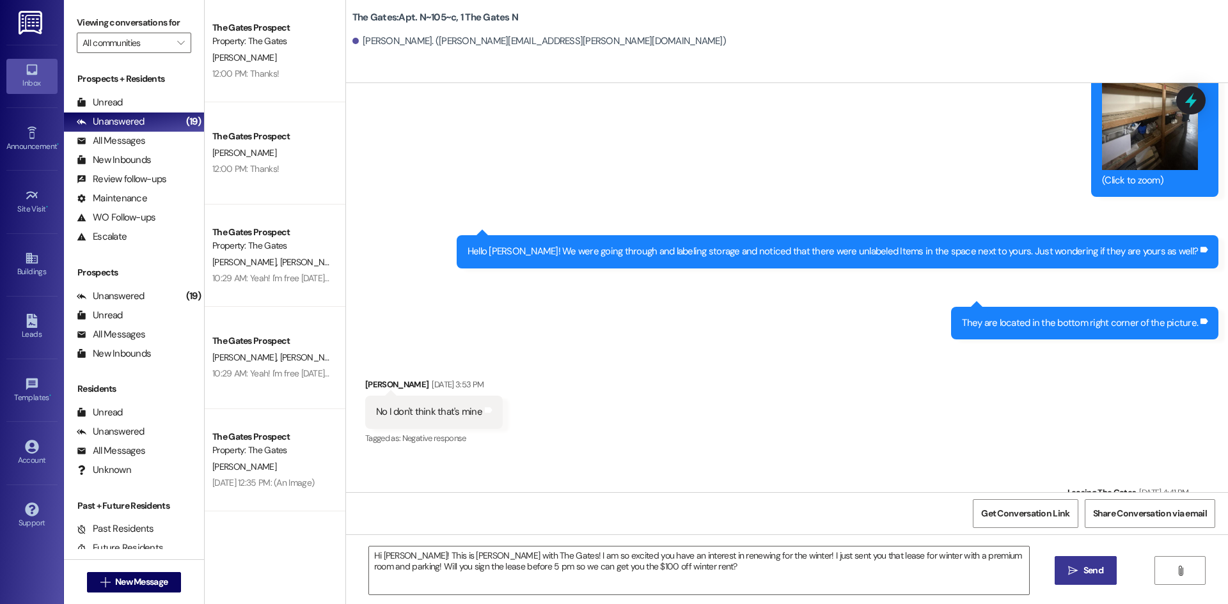
click at [1084, 578] on span "Send" at bounding box center [1094, 570] width 20 height 13
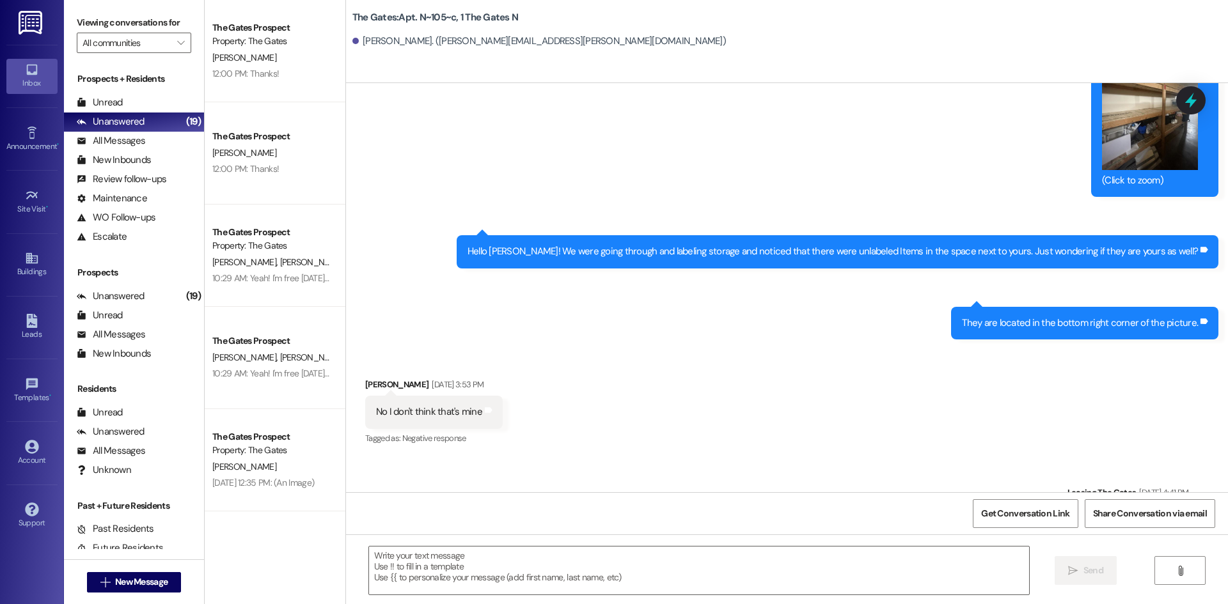
scroll to position [20957, 0]
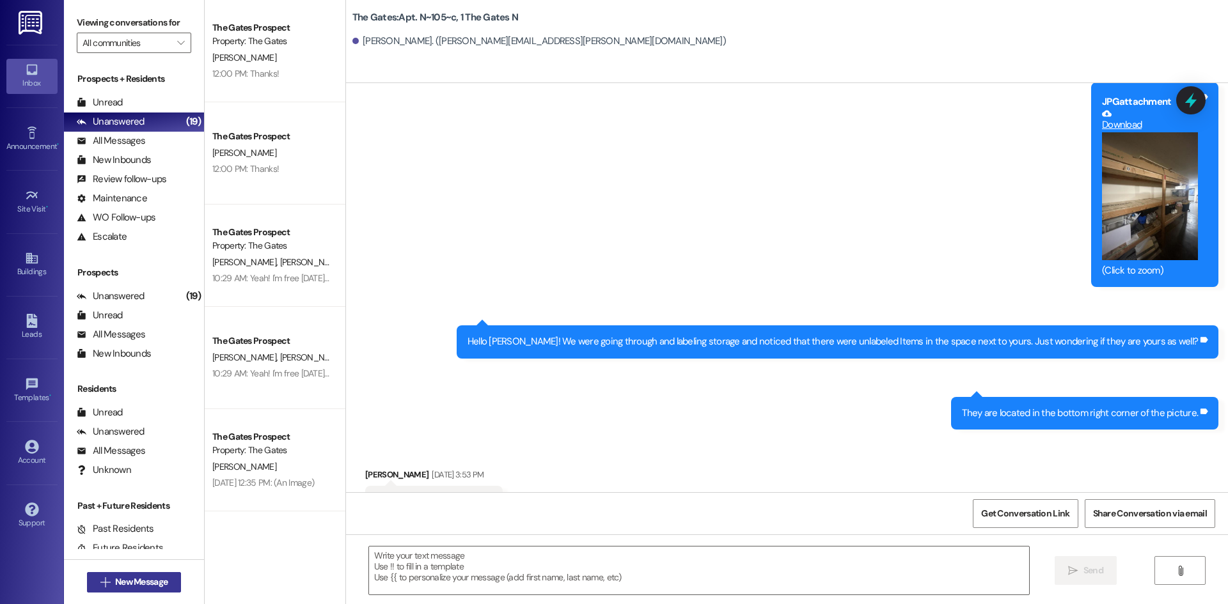
click at [140, 577] on span "New Message" at bounding box center [141, 582] width 52 height 13
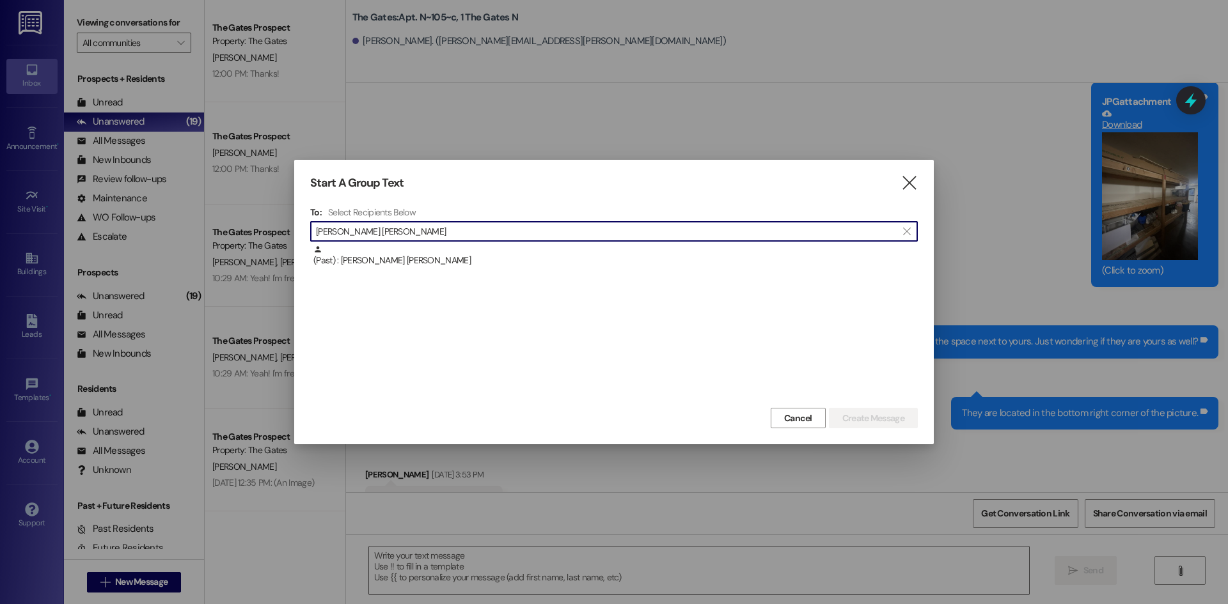
type input "[PERSON_NAME] [PERSON_NAME]"
